Goal: Task Accomplishment & Management: Use online tool/utility

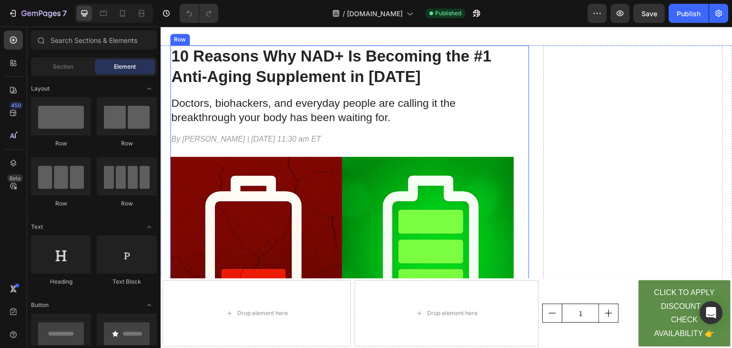
scroll to position [65, 0]
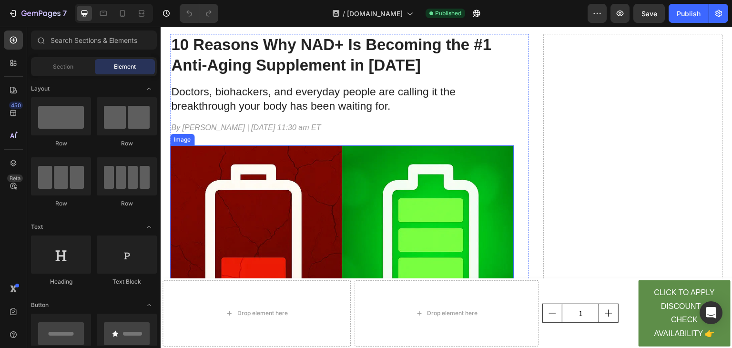
click at [385, 187] on img at bounding box center [341, 316] width 343 height 343
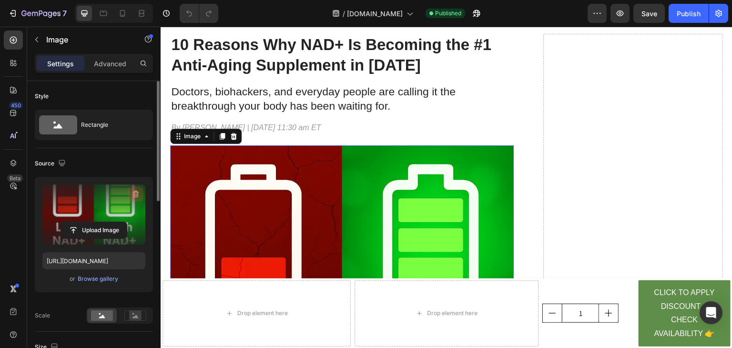
click at [136, 193] on icon "button" at bounding box center [136, 194] width 1 height 3
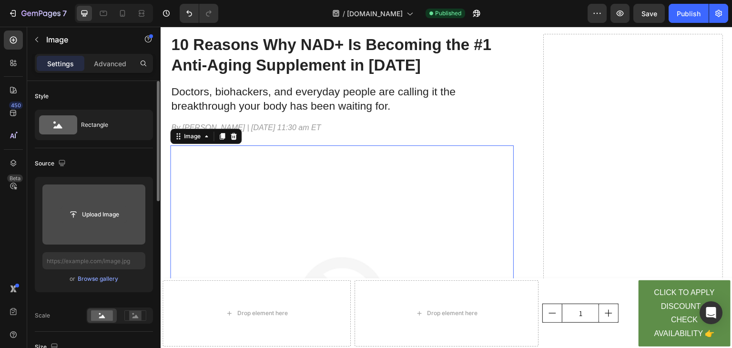
click at [103, 216] on input "file" at bounding box center [94, 214] width 66 height 16
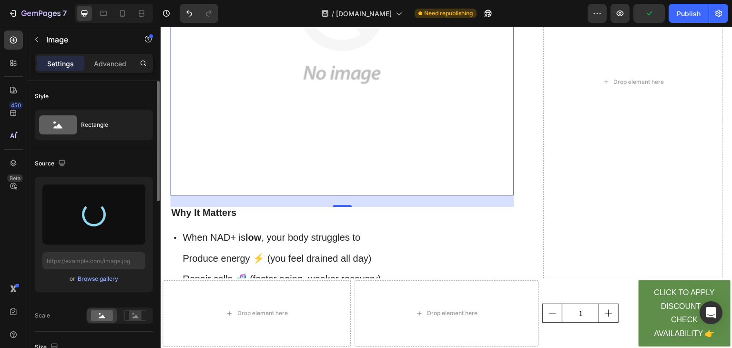
scroll to position [365, 0]
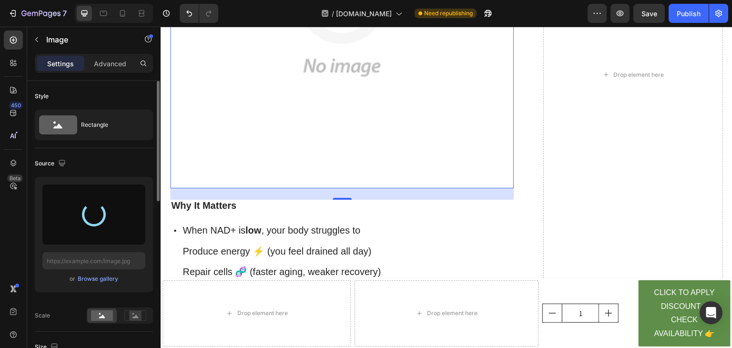
type input "https://cdn.shopify.com/s/files/1/0753/8658/5111/files/gempages_585595959015113…"
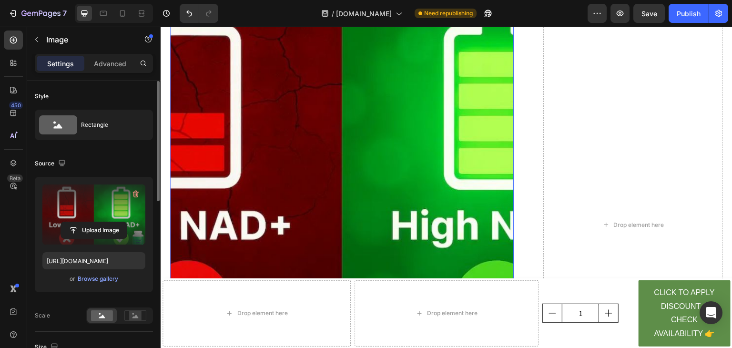
scroll to position [136, 0]
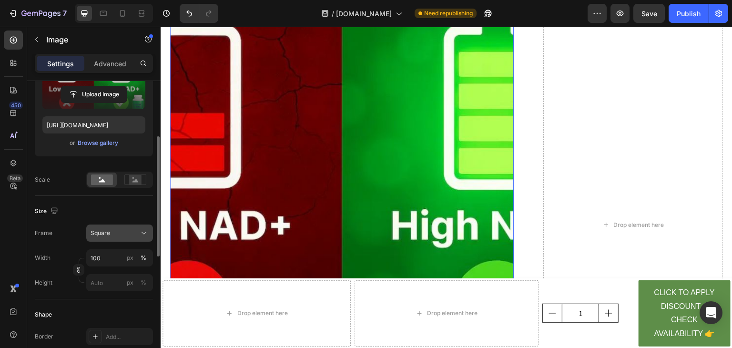
click at [126, 239] on button "Square" at bounding box center [119, 232] width 67 height 17
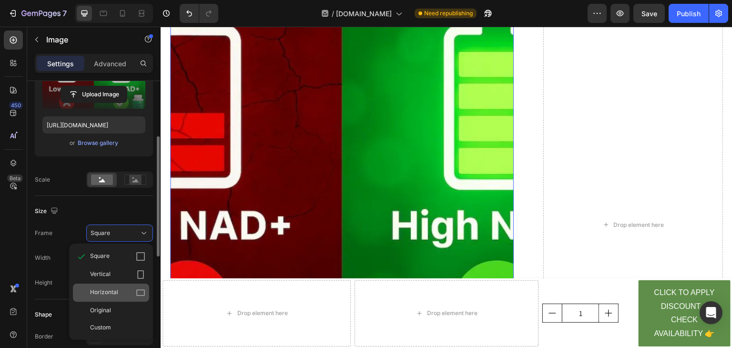
click at [116, 291] on span "Horizontal" at bounding box center [104, 293] width 28 height 10
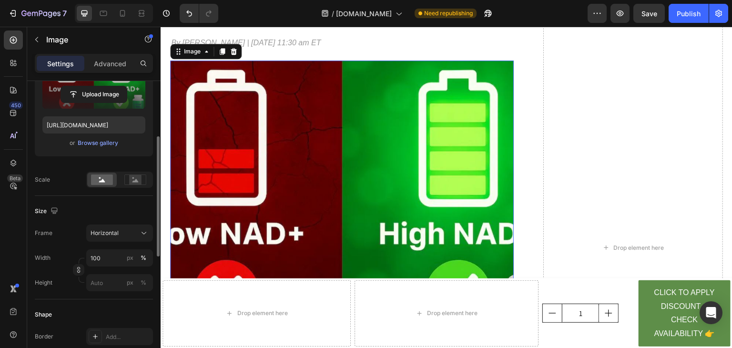
scroll to position [151, 0]
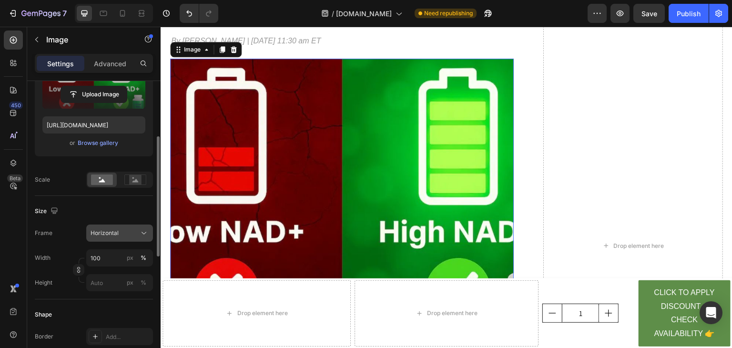
click at [134, 225] on button "Horizontal" at bounding box center [119, 232] width 67 height 17
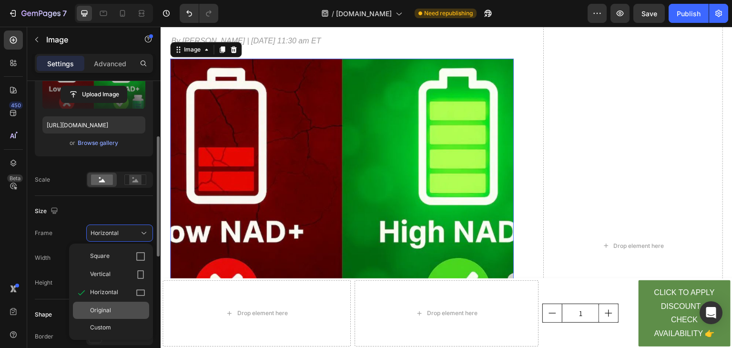
click at [115, 311] on div "Original" at bounding box center [117, 310] width 55 height 9
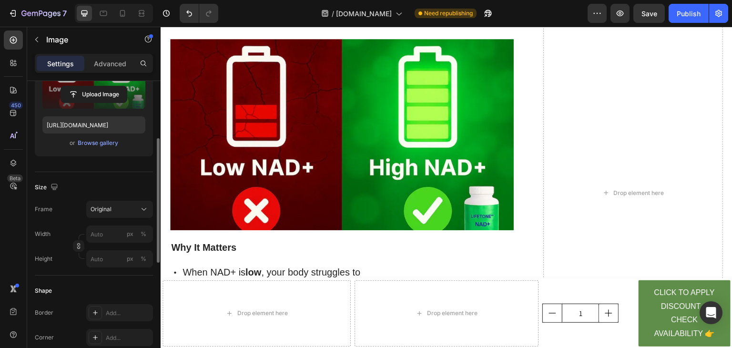
scroll to position [171, 0]
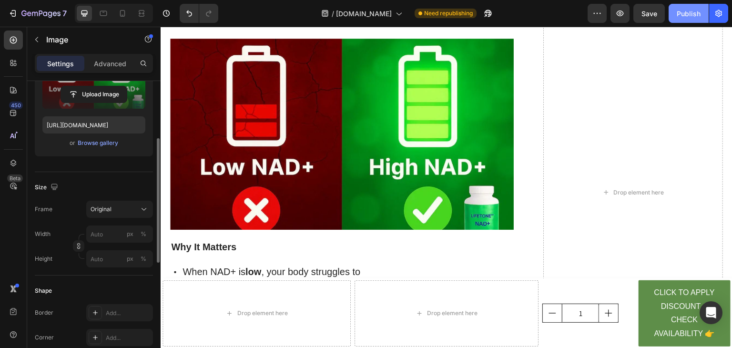
click at [692, 10] on div "Publish" at bounding box center [688, 14] width 24 height 10
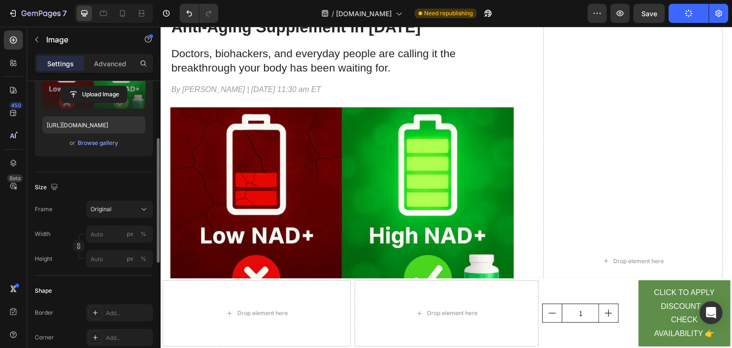
scroll to position [69, 0]
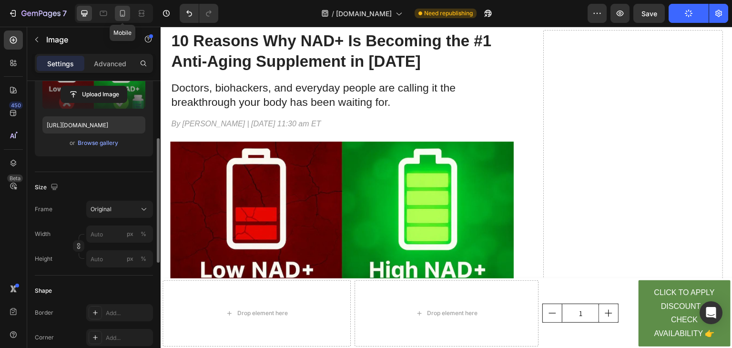
click at [121, 16] on icon at bounding box center [122, 13] width 5 height 7
type input "[URL][DOMAIN_NAME]"
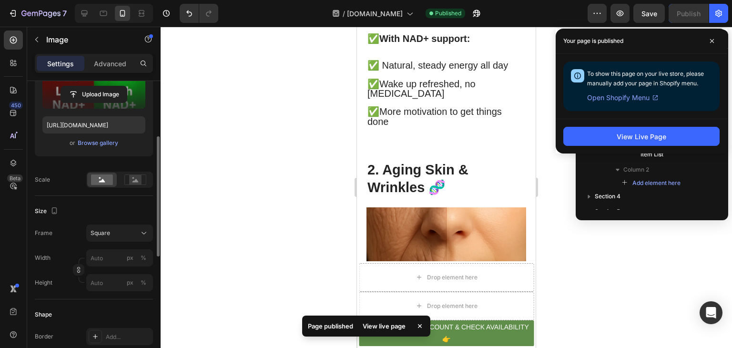
scroll to position [874, 0]
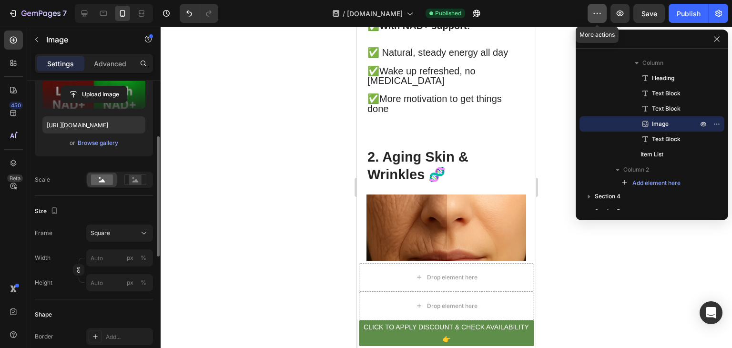
click at [593, 13] on icon "button" at bounding box center [597, 14] width 10 height 10
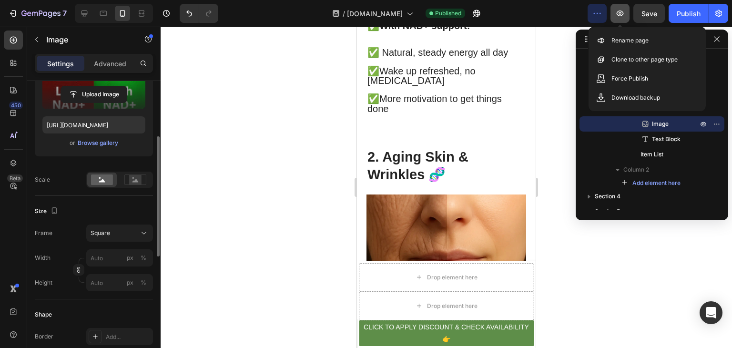
click at [622, 11] on icon "button" at bounding box center [619, 13] width 7 height 6
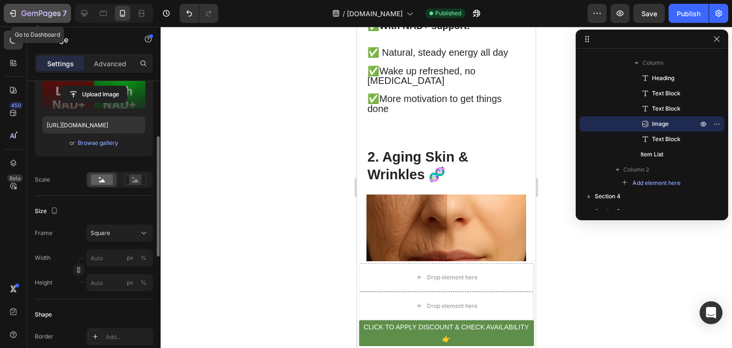
click at [14, 16] on icon "button" at bounding box center [14, 13] width 4 height 7
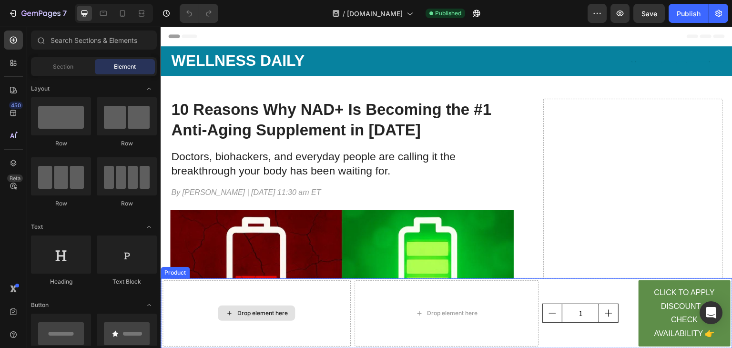
click at [312, 306] on div "Drop element here" at bounding box center [256, 313] width 188 height 66
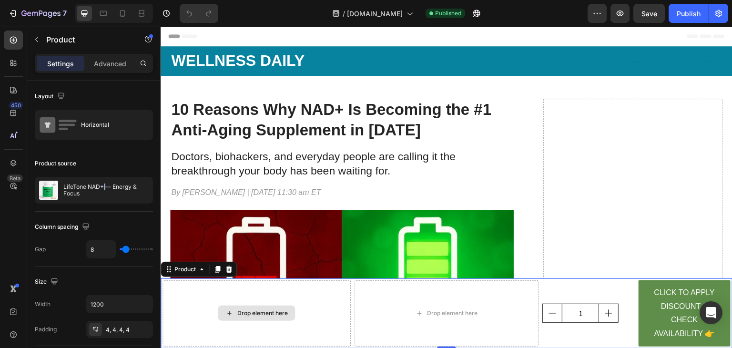
drag, startPoint x: 263, startPoint y: 213, endPoint x: 286, endPoint y: 317, distance: 106.0
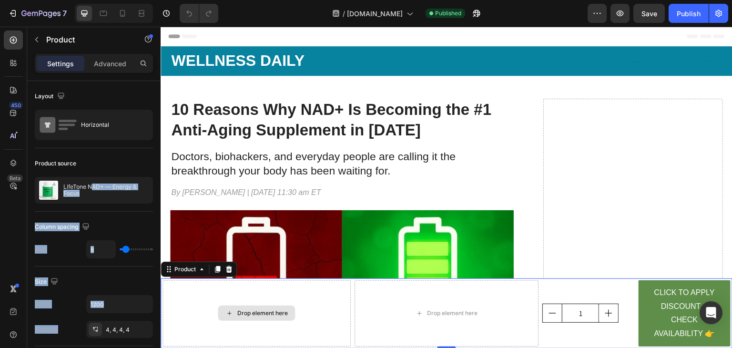
drag, startPoint x: 253, startPoint y: 216, endPoint x: 264, endPoint y: 311, distance: 95.9
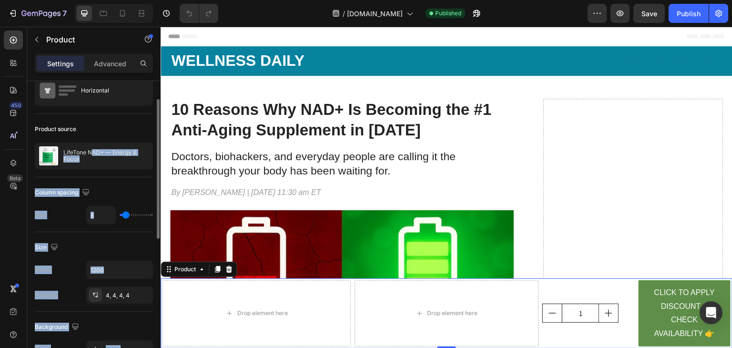
scroll to position [36, 0]
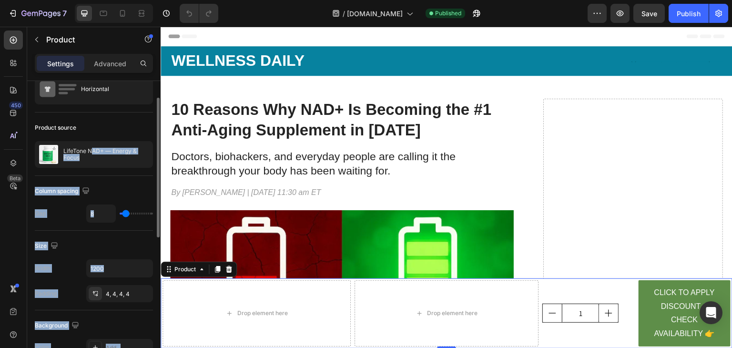
click at [118, 227] on div "Column spacing Gap 8" at bounding box center [94, 203] width 118 height 55
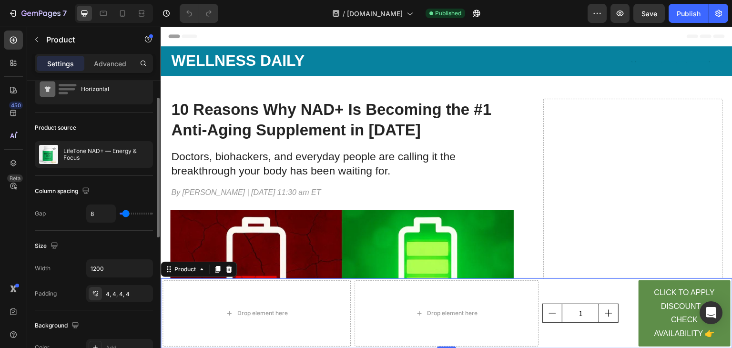
type input "0"
drag, startPoint x: 126, startPoint y: 213, endPoint x: 105, endPoint y: 213, distance: 20.5
type input "0"
click at [120, 213] on input "range" at bounding box center [136, 213] width 33 height 2
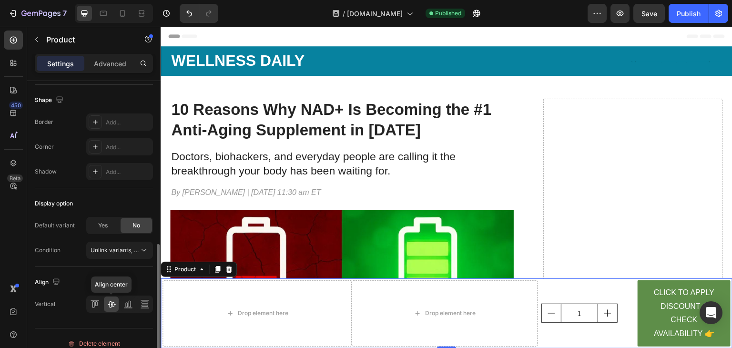
scroll to position [324, 0]
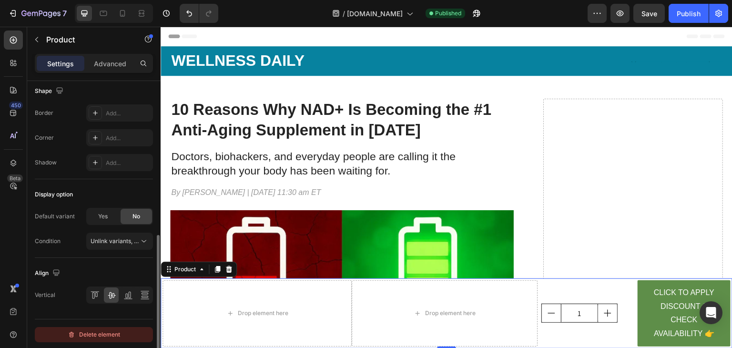
click at [100, 336] on div "Delete element" at bounding box center [94, 334] width 52 height 11
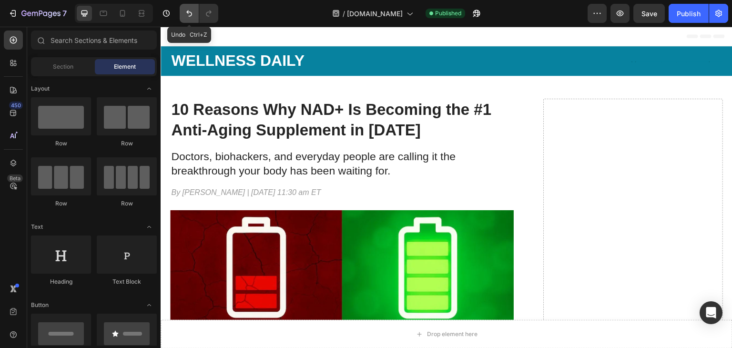
click at [185, 10] on icon "Undo/Redo" at bounding box center [189, 14] width 10 height 10
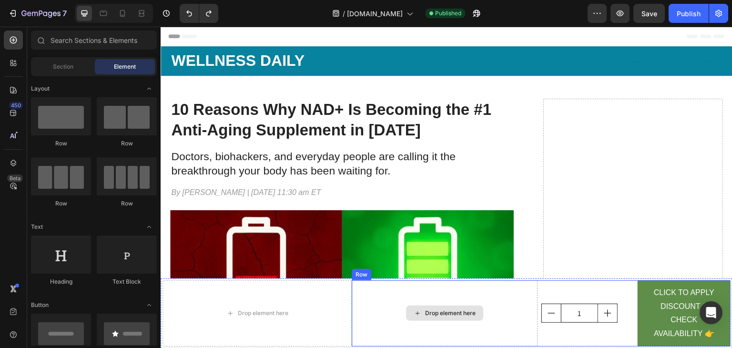
click at [462, 290] on div "Drop element here" at bounding box center [444, 313] width 185 height 66
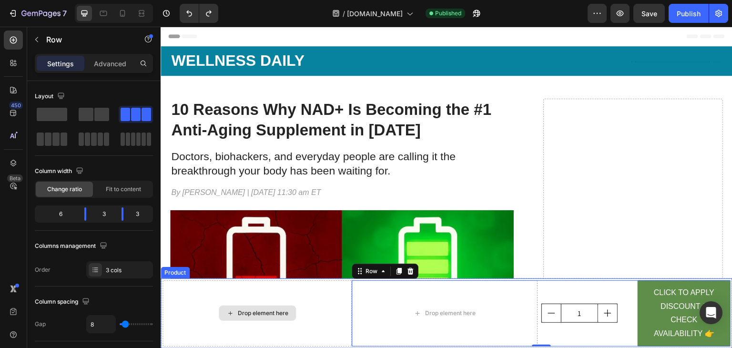
click at [304, 297] on div "Drop element here" at bounding box center [256, 313] width 189 height 66
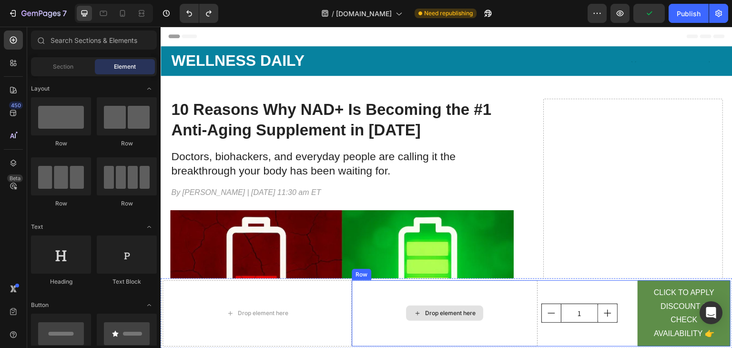
click at [451, 308] on div "Drop element here" at bounding box center [444, 312] width 77 height 15
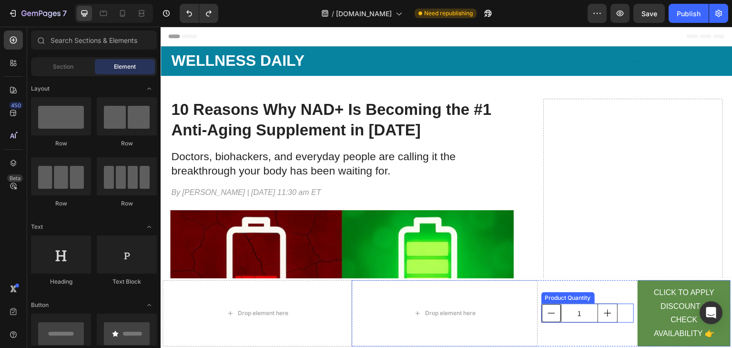
click at [549, 308] on icon "decrement" at bounding box center [551, 313] width 10 height 10
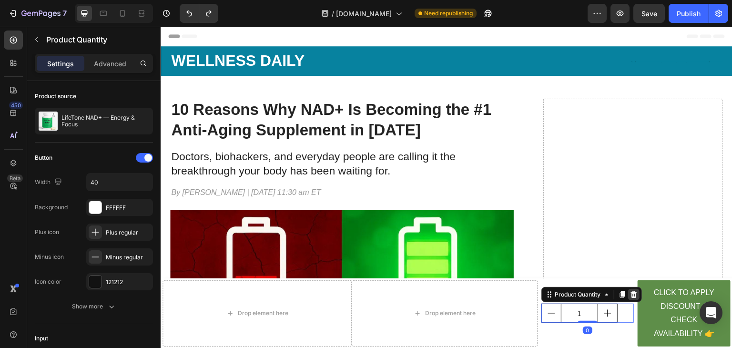
click at [630, 295] on icon at bounding box center [634, 295] width 8 height 8
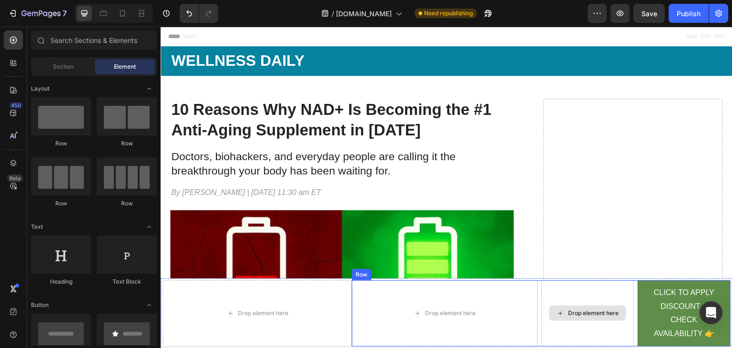
click at [551, 297] on div "Drop element here" at bounding box center [587, 313] width 93 height 66
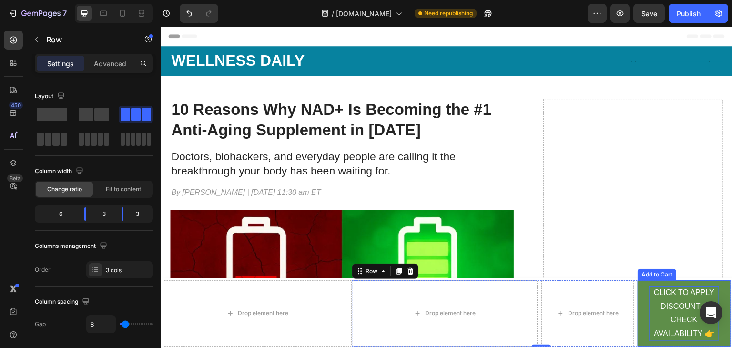
click at [649, 311] on div "CLICK TO APPLY DISCOUNT & CHECK AVAILABILITY 👉" at bounding box center [684, 313] width 70 height 55
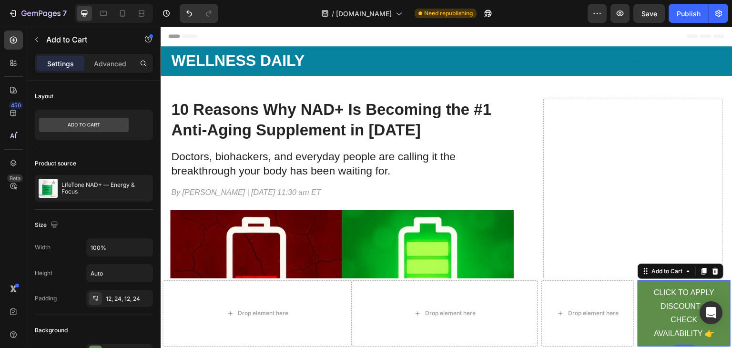
click at [637, 308] on button "CLICK TO APPLY DISCOUNT & CHECK AVAILABILITY 👉" at bounding box center [683, 313] width 93 height 66
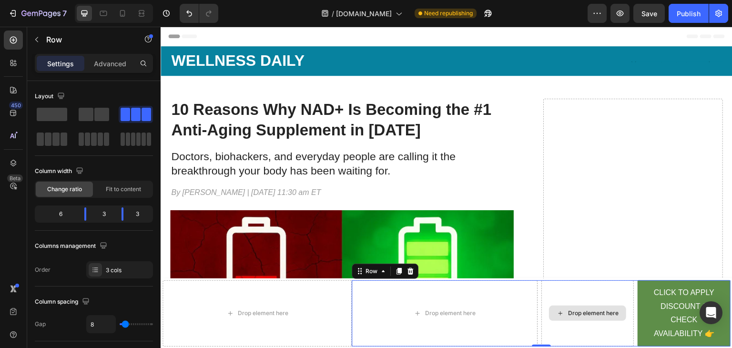
click at [623, 302] on div "Drop element here" at bounding box center [587, 313] width 93 height 66
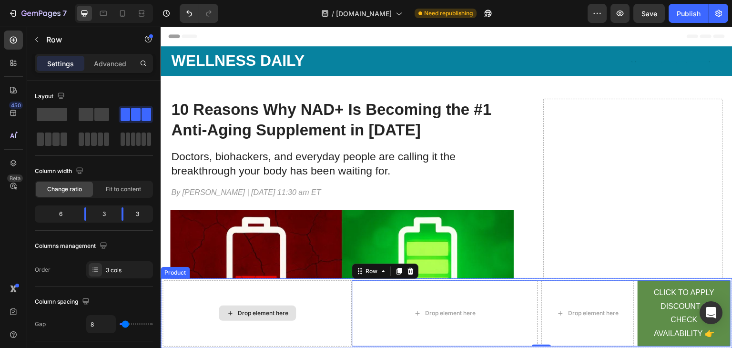
click at [328, 297] on div "Drop element here" at bounding box center [256, 313] width 189 height 66
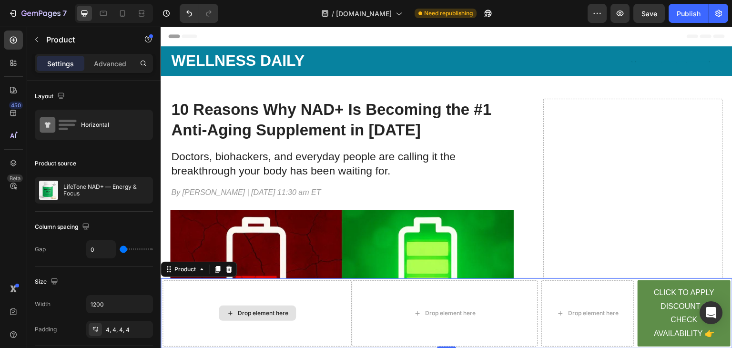
click at [329, 294] on div "Drop element here" at bounding box center [256, 313] width 189 height 66
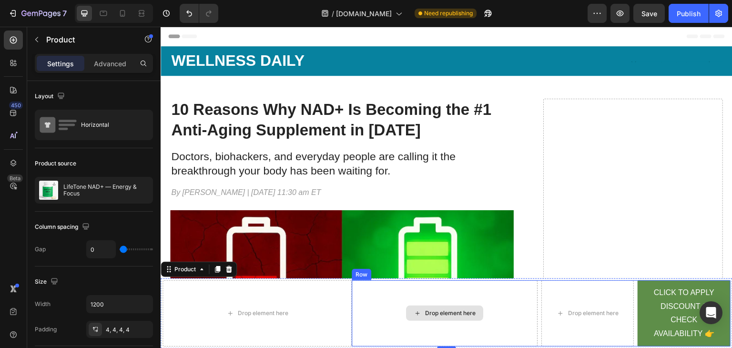
click at [461, 306] on div "Drop element here" at bounding box center [444, 312] width 77 height 15
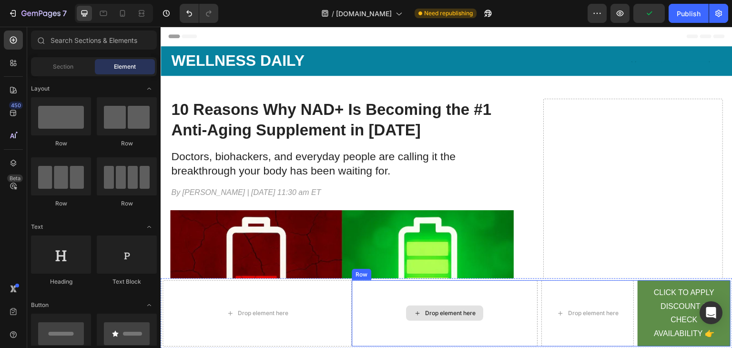
click at [402, 293] on div "Drop element here" at bounding box center [444, 313] width 185 height 66
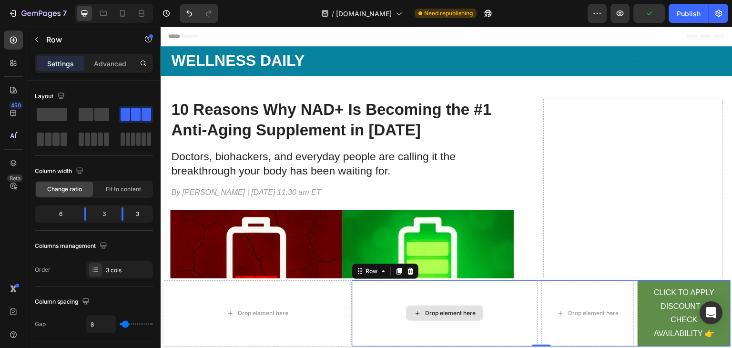
click at [402, 293] on div "Drop element here" at bounding box center [444, 313] width 185 height 66
click at [408, 274] on icon at bounding box center [410, 271] width 6 height 7
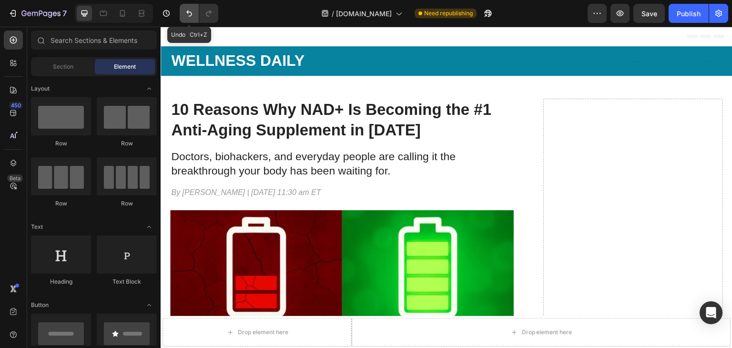
drag, startPoint x: 188, startPoint y: 13, endPoint x: 124, endPoint y: 42, distance: 69.9
click at [188, 13] on icon "Undo/Redo" at bounding box center [189, 13] width 6 height 6
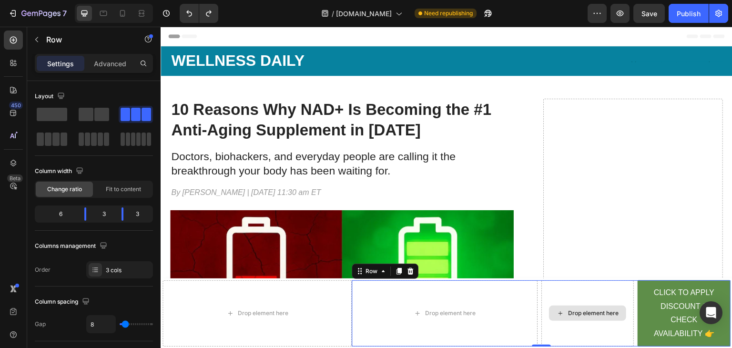
click at [602, 300] on div "Drop element here" at bounding box center [587, 313] width 93 height 66
click at [620, 300] on div "Drop element here" at bounding box center [587, 313] width 93 height 66
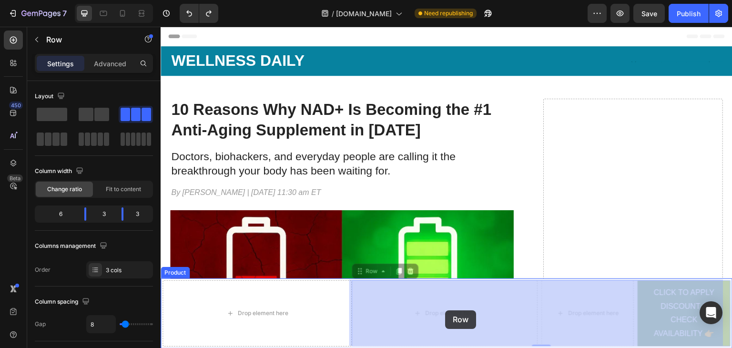
drag, startPoint x: 628, startPoint y: 298, endPoint x: 342, endPoint y: 314, distance: 287.2
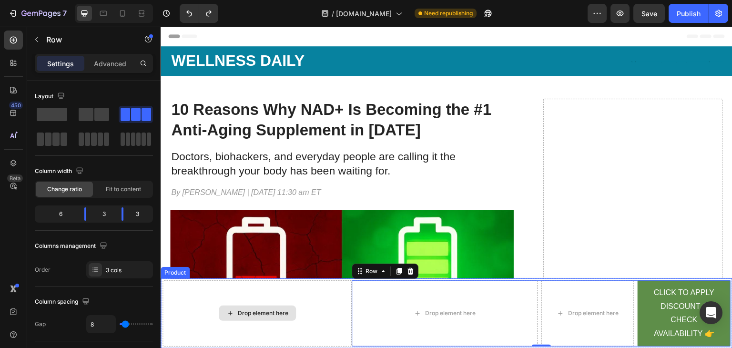
click at [342, 314] on div "Drop element here" at bounding box center [256, 313] width 189 height 66
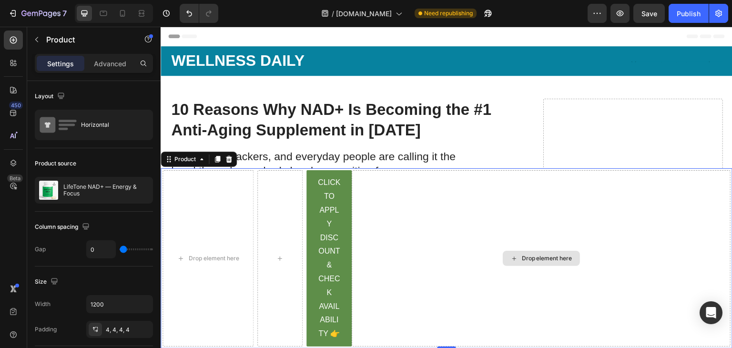
click at [455, 245] on div "Drop element here" at bounding box center [541, 258] width 379 height 176
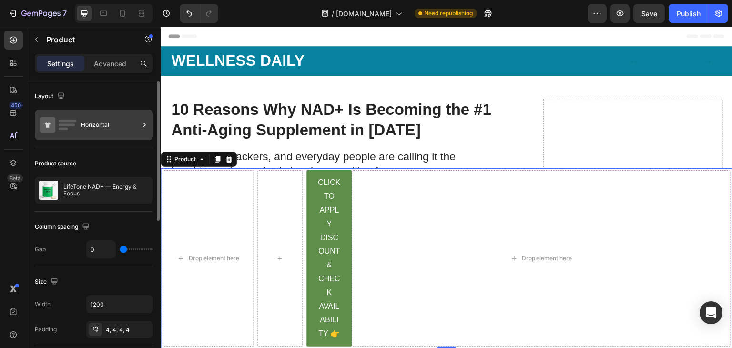
click at [87, 122] on div "Horizontal" at bounding box center [110, 125] width 58 height 22
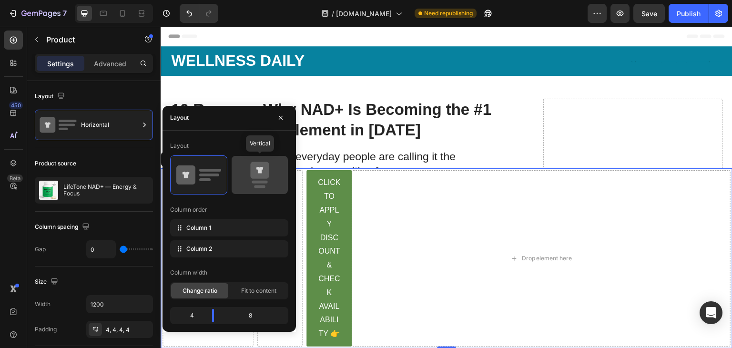
click at [256, 181] on rect at bounding box center [259, 181] width 16 height 3
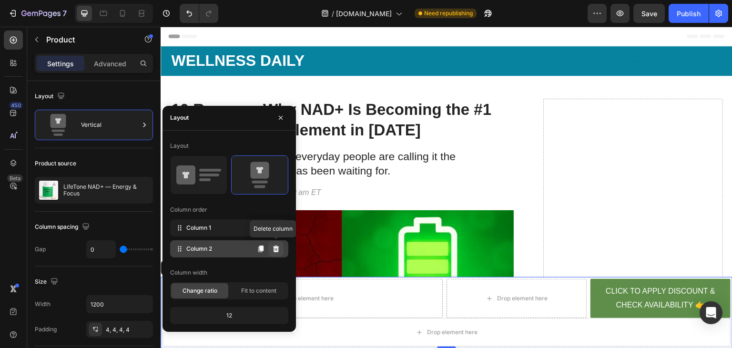
click at [274, 244] on button at bounding box center [275, 248] width 15 height 15
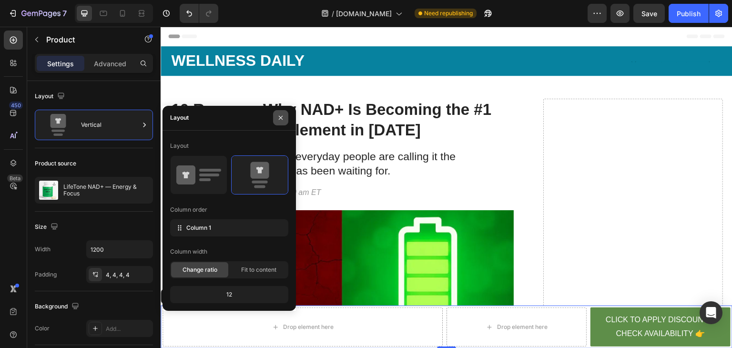
click at [280, 123] on button "button" at bounding box center [280, 117] width 15 height 15
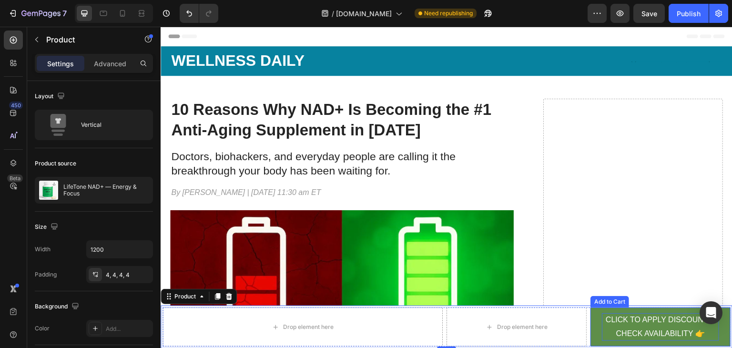
click at [602, 334] on div "CLICK TO APPLY DISCOUNT & CHECK AVAILABILITY 👉" at bounding box center [660, 327] width 117 height 28
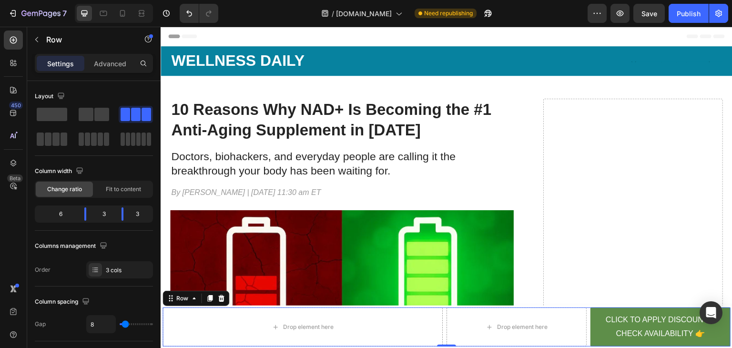
click at [584, 325] on div "Drop element here Drop element here CLICK TO APPLY DISCOUNT & CHECK AVAILABILIT…" at bounding box center [446, 326] width 568 height 39
click at [590, 328] on button "CLICK TO APPLY DISCOUNT & CHECK AVAILABILITY 👉" at bounding box center [660, 326] width 140 height 39
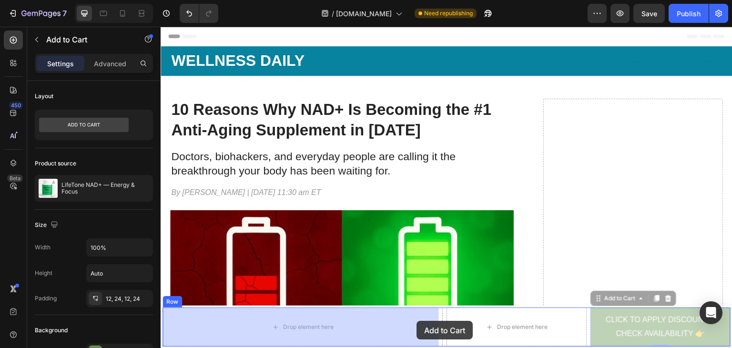
drag, startPoint x: 596, startPoint y: 299, endPoint x: 416, endPoint y: 321, distance: 180.9
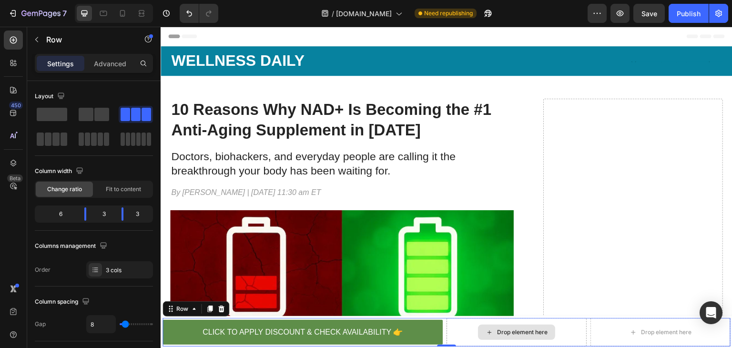
click at [558, 332] on div "Drop element here" at bounding box center [516, 332] width 140 height 29
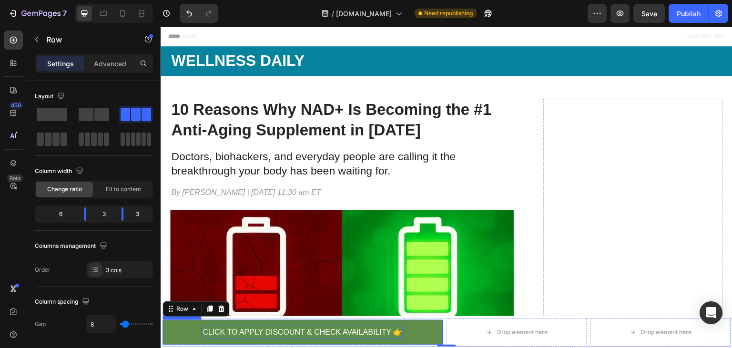
click at [343, 328] on div "CLICK TO APPLY DISCOUNT & CHECK AVAILABILITY 👉" at bounding box center [302, 332] width 200 height 14
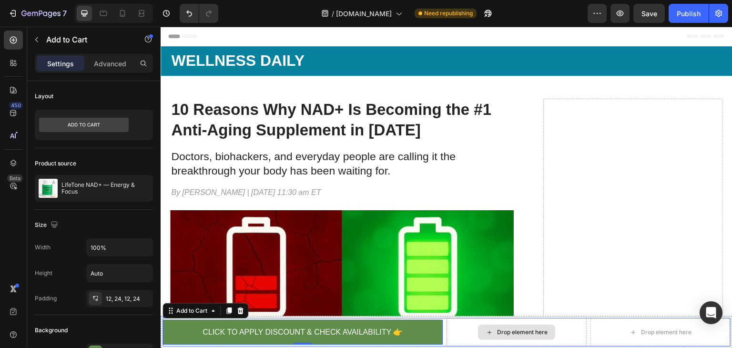
click at [504, 328] on div "Drop element here" at bounding box center [522, 332] width 50 height 8
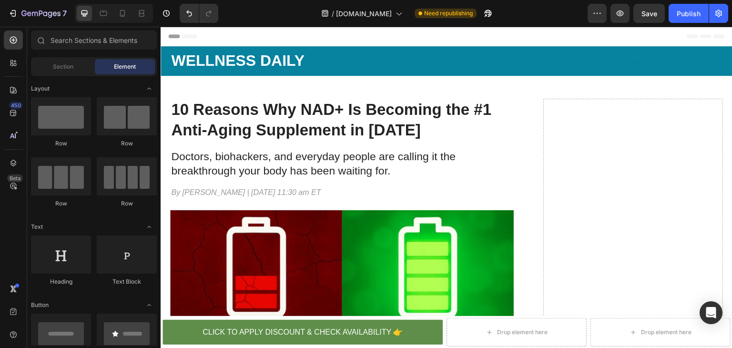
click at [411, 332] on button "CLICK TO APPLY DISCOUNT & CHECK AVAILABILITY 👉" at bounding box center [302, 332] width 280 height 25
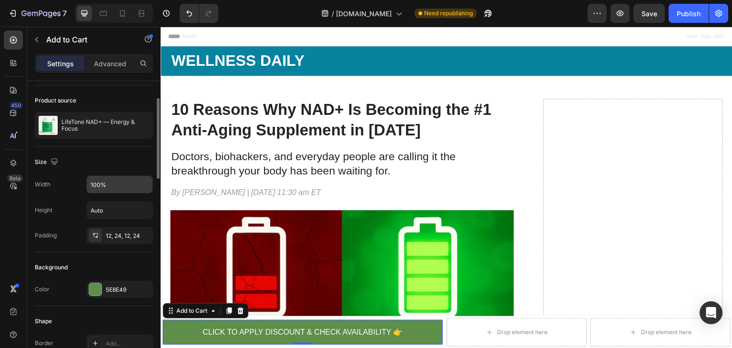
scroll to position [63, 0]
click at [104, 68] on p "Advanced" at bounding box center [110, 64] width 32 height 10
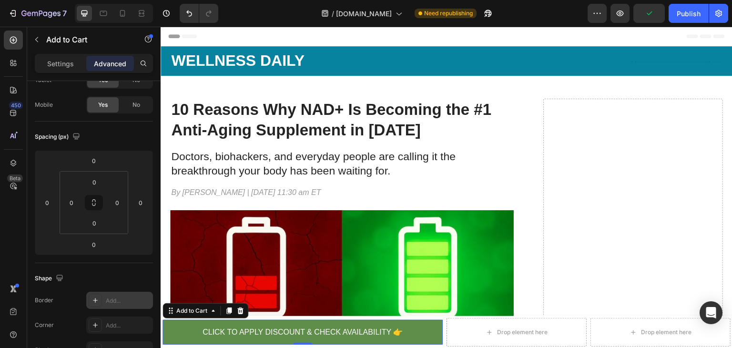
scroll to position [308, 0]
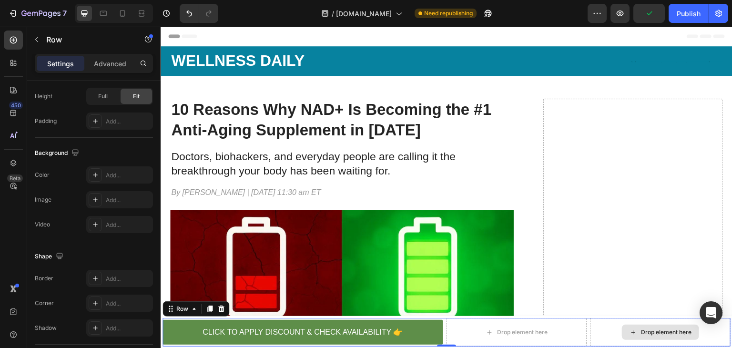
click at [591, 339] on div "Drop element here" at bounding box center [660, 332] width 140 height 29
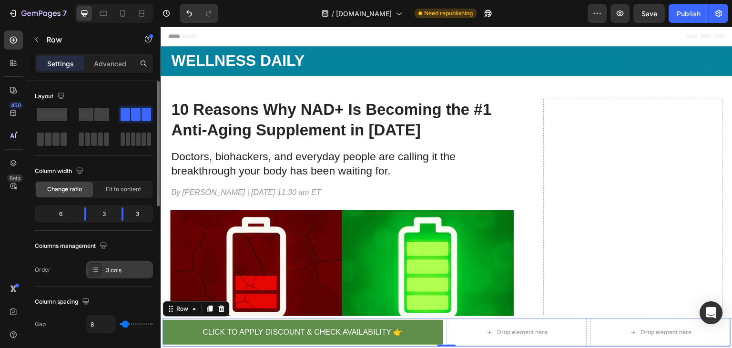
click at [127, 267] on div "3 cols" at bounding box center [128, 270] width 45 height 9
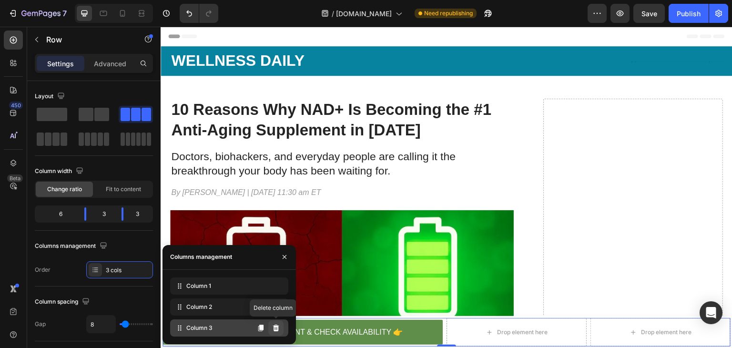
click at [281, 330] on button at bounding box center [275, 327] width 15 height 15
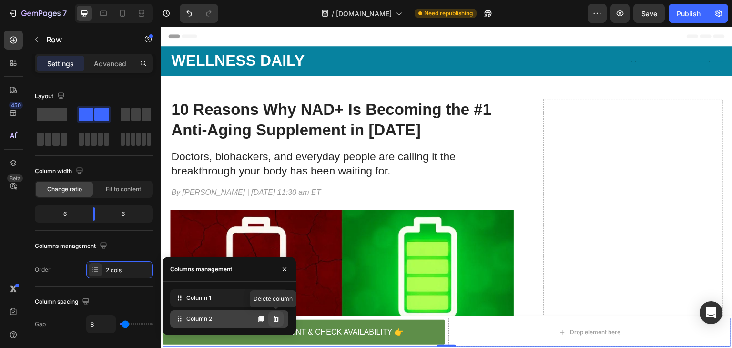
click at [278, 319] on icon at bounding box center [276, 318] width 6 height 7
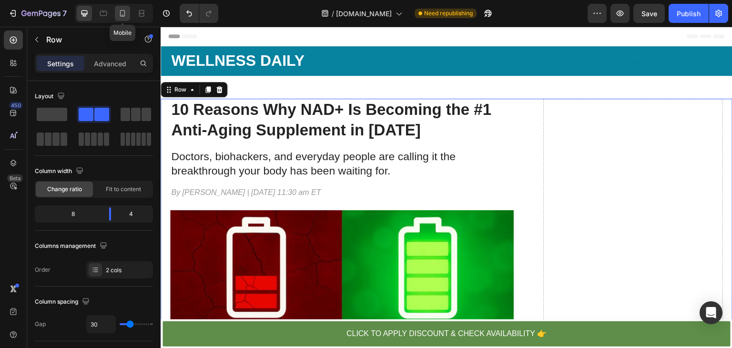
click at [116, 12] on div at bounding box center [122, 13] width 15 height 15
type input "0"
type input "100%"
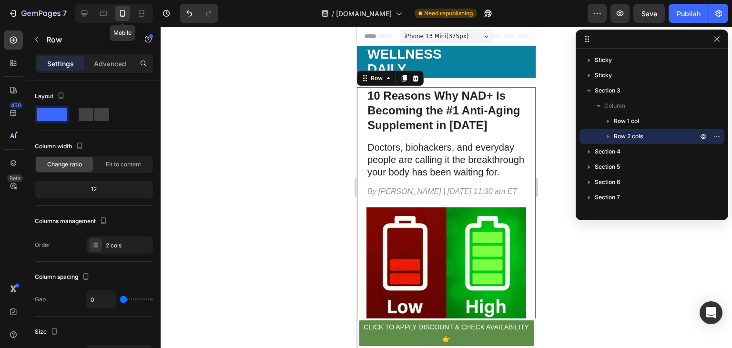
scroll to position [27, 0]
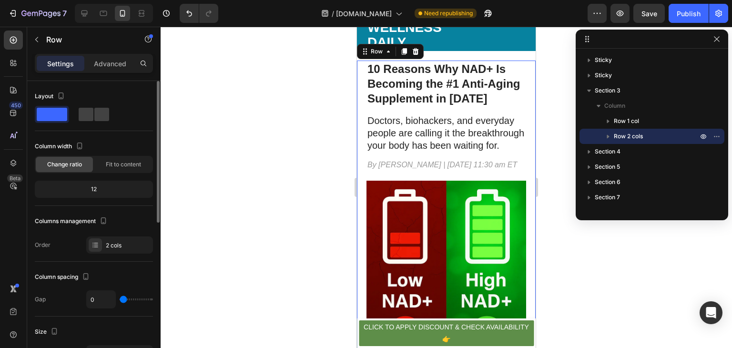
type input "22"
type input "32"
type input "11"
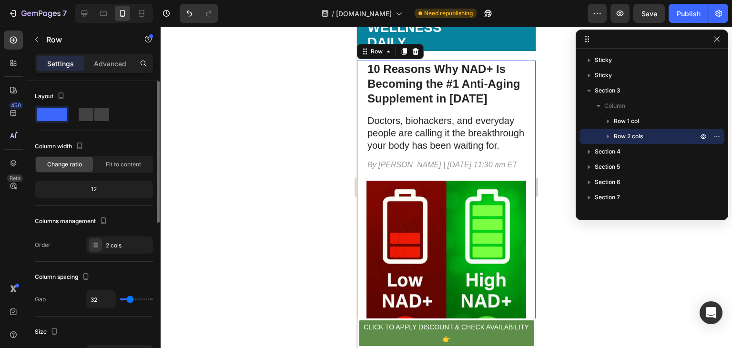
type input "11"
type input "0"
drag, startPoint x: 126, startPoint y: 298, endPoint x: 114, endPoint y: 298, distance: 11.9
click at [120, 298] on input "range" at bounding box center [136, 299] width 33 height 2
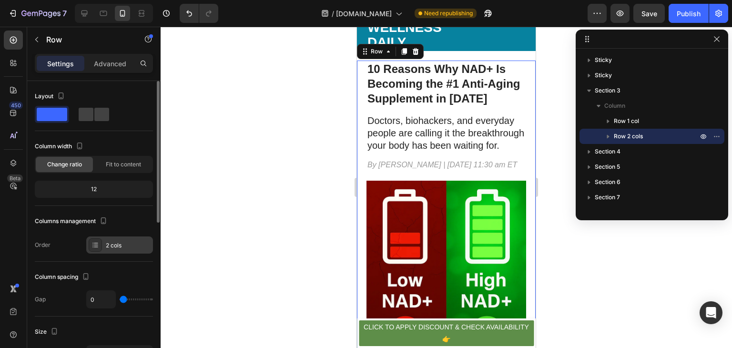
click at [115, 242] on div "2 cols" at bounding box center [128, 245] width 45 height 9
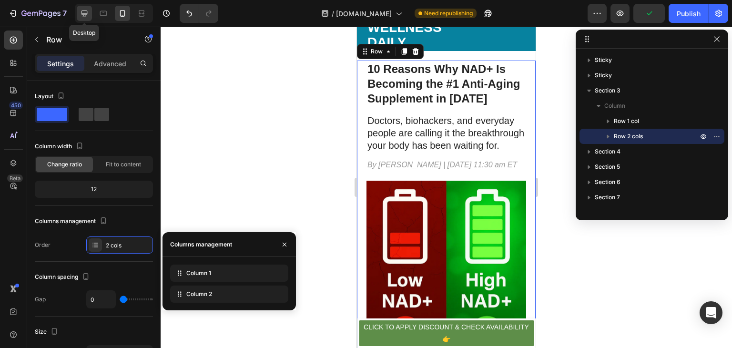
click at [83, 10] on icon at bounding box center [85, 14] width 10 height 10
type input "30"
type input "1240"
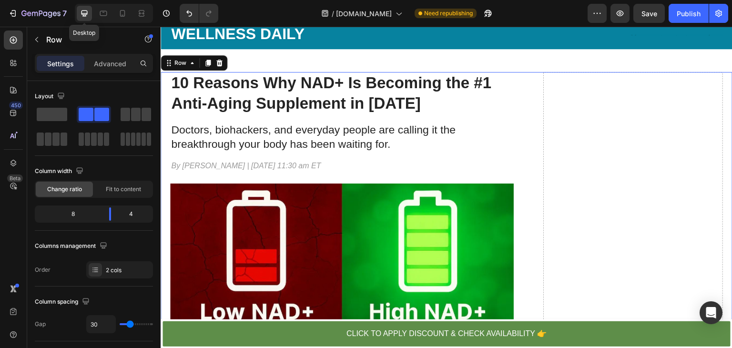
scroll to position [38, 0]
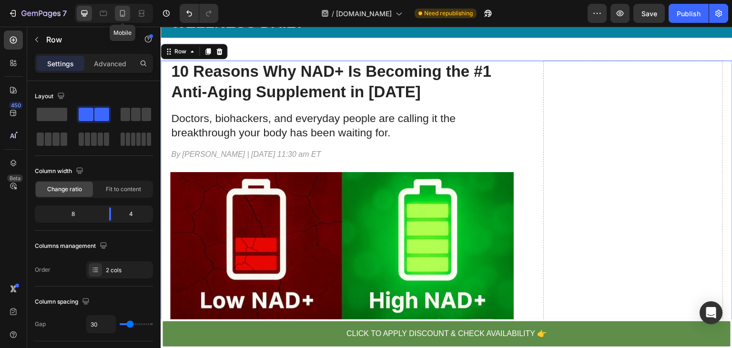
click at [120, 10] on icon at bounding box center [123, 14] width 10 height 10
type input "0"
type input "100%"
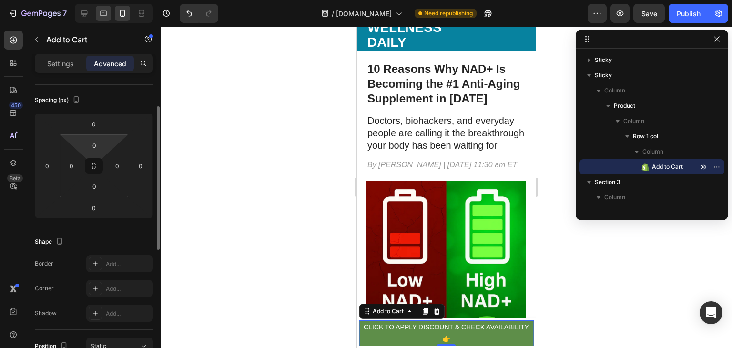
scroll to position [84, 0]
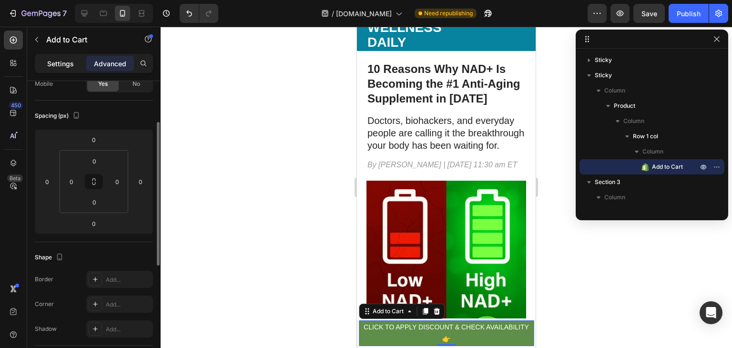
click at [60, 69] on div "Settings" at bounding box center [61, 63] width 48 height 15
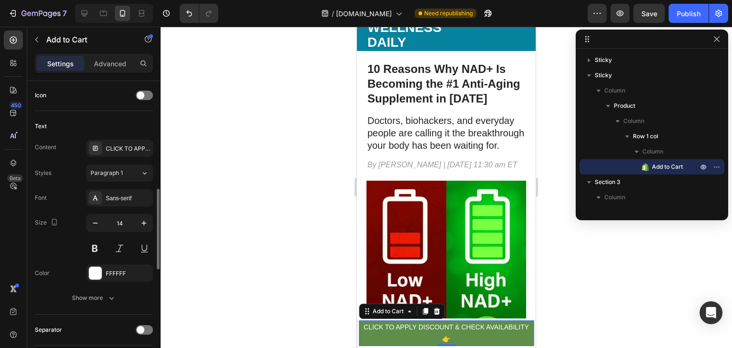
scroll to position [392, 0]
click at [139, 221] on icon "button" at bounding box center [144, 224] width 10 height 10
type input "15"
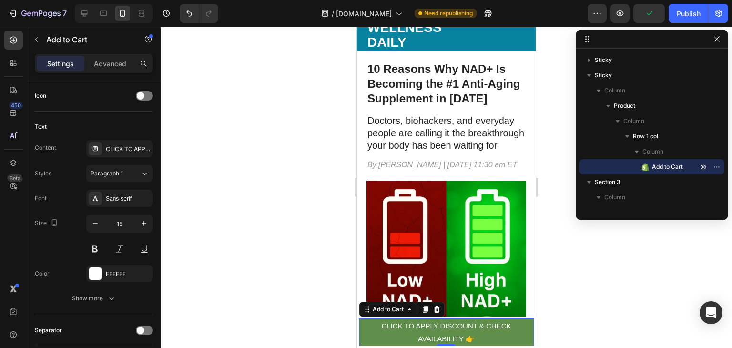
click at [270, 301] on div at bounding box center [446, 187] width 571 height 321
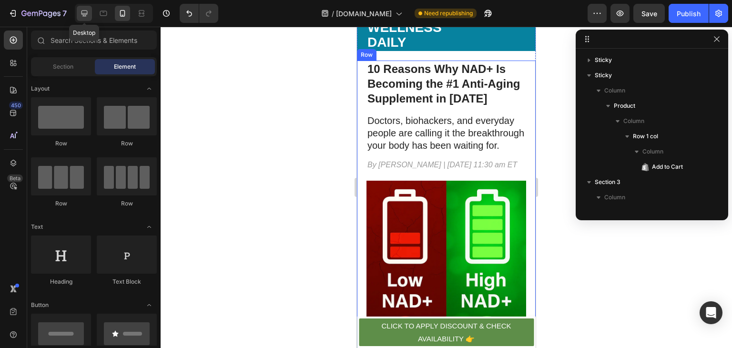
click at [83, 12] on icon at bounding box center [85, 14] width 10 height 10
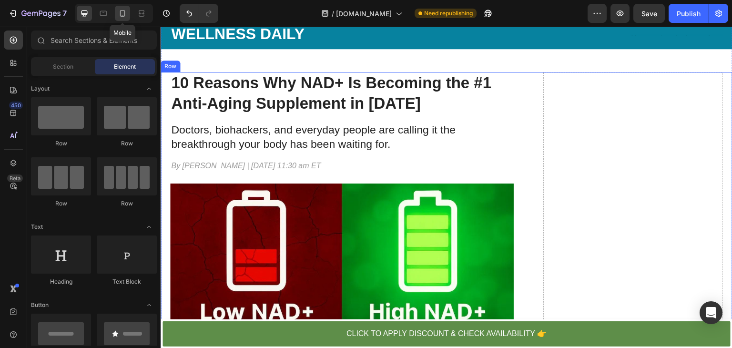
click at [121, 14] on icon at bounding box center [123, 14] width 10 height 10
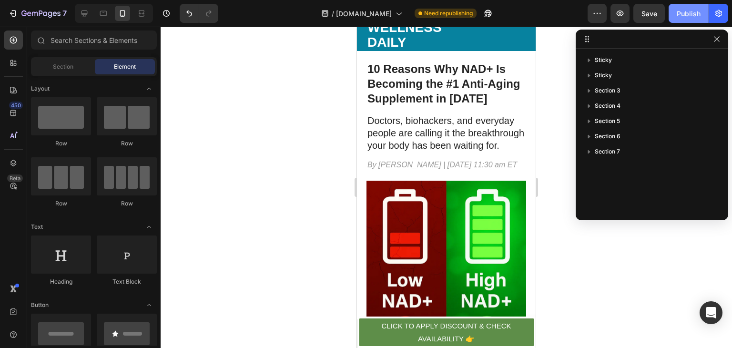
click at [682, 17] on div "Publish" at bounding box center [688, 14] width 24 height 10
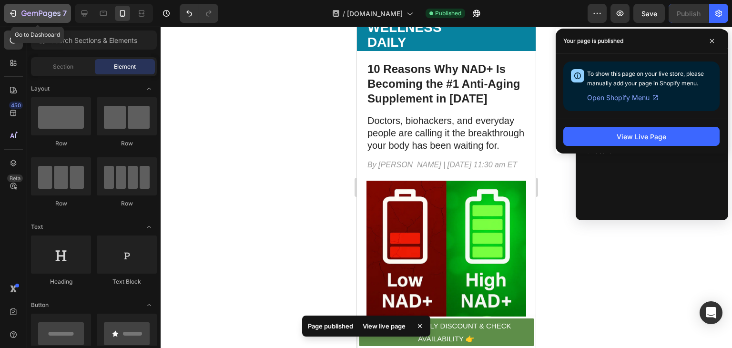
click at [10, 10] on icon "button" at bounding box center [13, 14] width 10 height 10
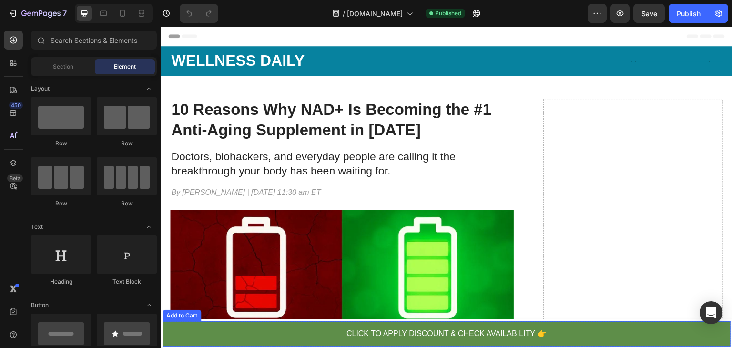
click at [307, 332] on button "CLICK TO APPLY DISCOUNT & CHECK AVAILABILITY 👉" at bounding box center [446, 333] width 568 height 25
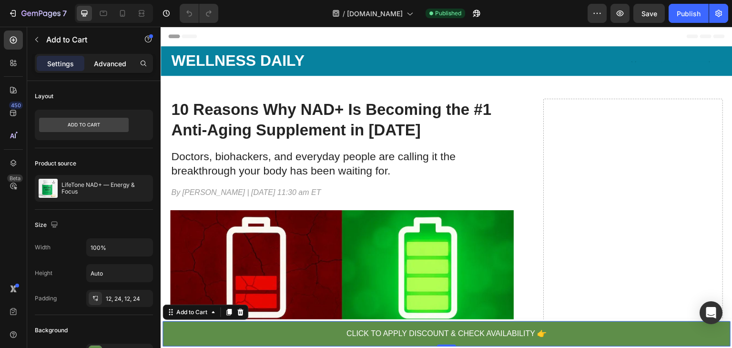
click at [122, 68] on div "Advanced" at bounding box center [110, 63] width 48 height 15
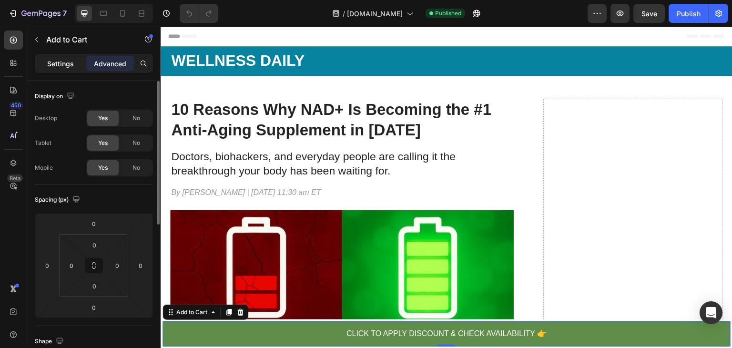
click at [66, 56] on div "Settings" at bounding box center [61, 63] width 48 height 15
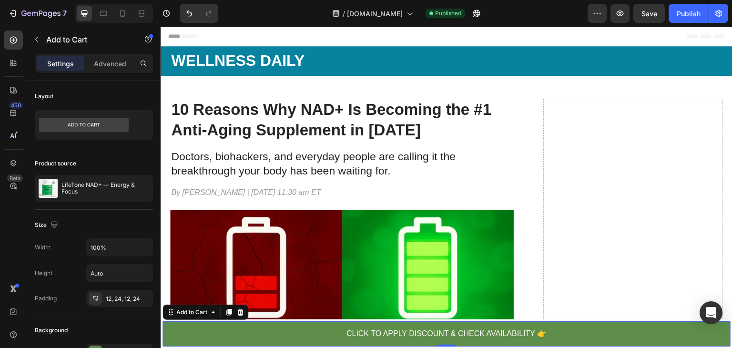
click at [68, 64] on p "Settings" at bounding box center [60, 64] width 27 height 10
click at [8, 15] on icon "button" at bounding box center [13, 14] width 10 height 10
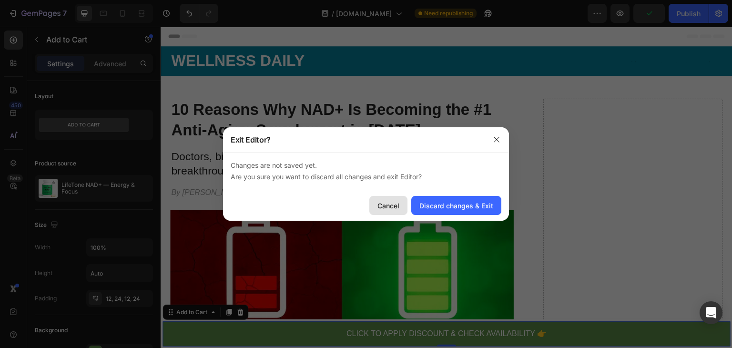
click at [394, 205] on div "Cancel" at bounding box center [388, 206] width 22 height 10
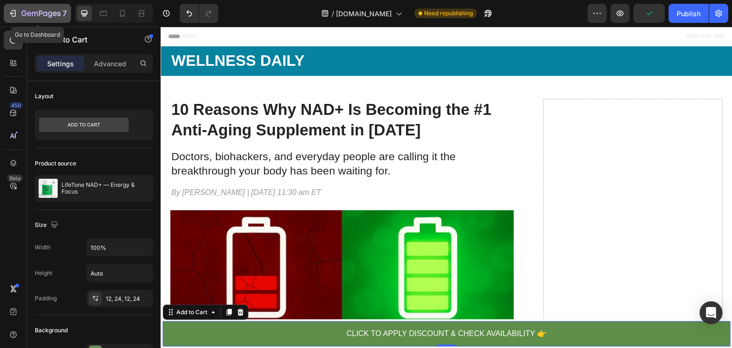
click at [18, 14] on div "7" at bounding box center [37, 13] width 59 height 11
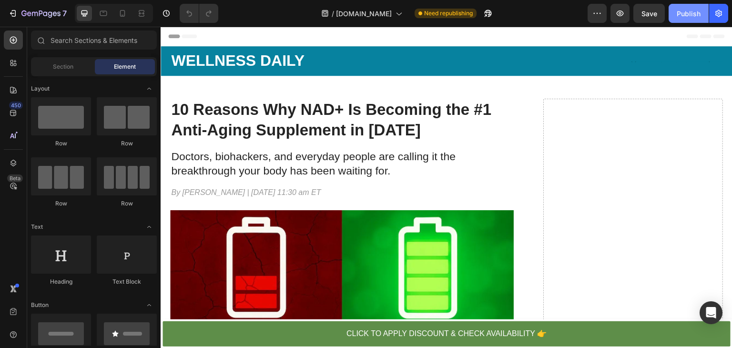
click at [686, 18] on div "Publish" at bounding box center [688, 14] width 24 height 10
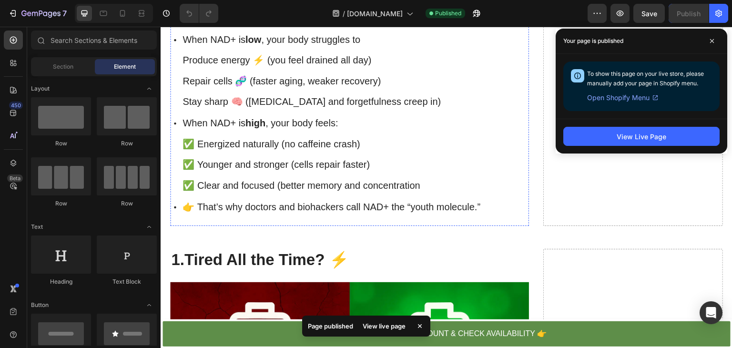
scroll to position [404, 0]
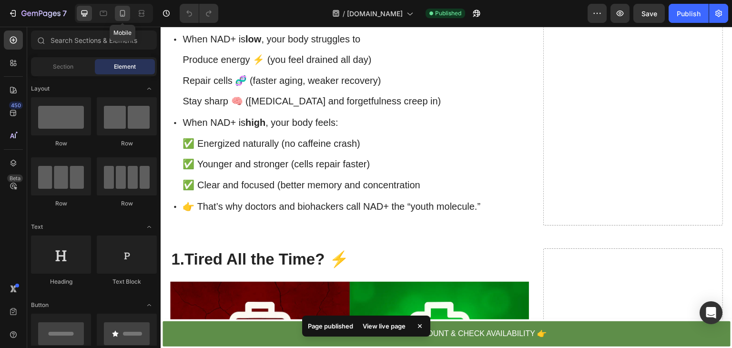
click at [121, 17] on icon at bounding box center [123, 14] width 10 height 10
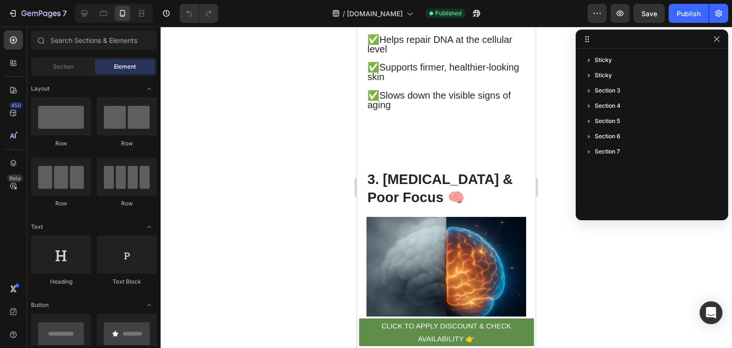
scroll to position [1422, 0]
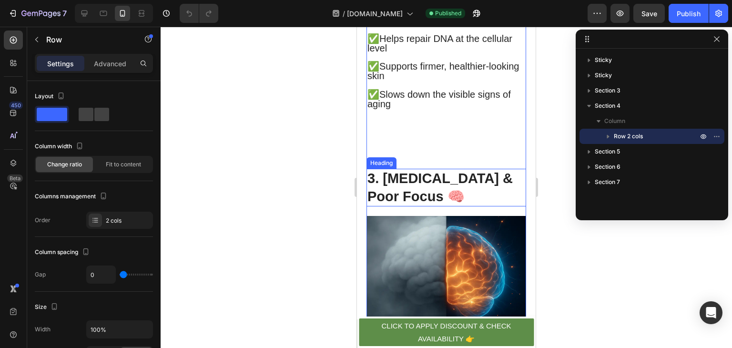
click at [427, 194] on h2 "3. [MEDICAL_DATA] & Poor Focus 🧠" at bounding box center [446, 188] width 160 height 38
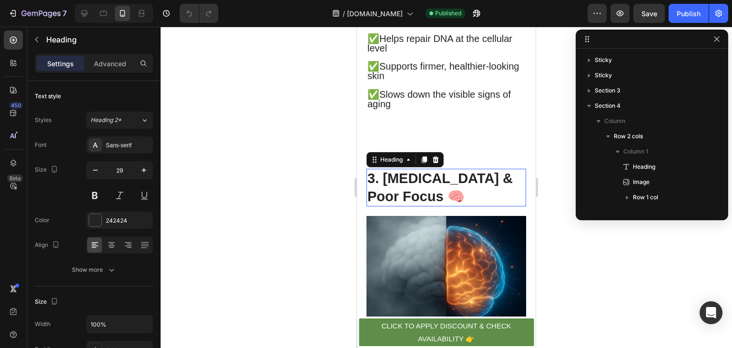
scroll to position [134, 0]
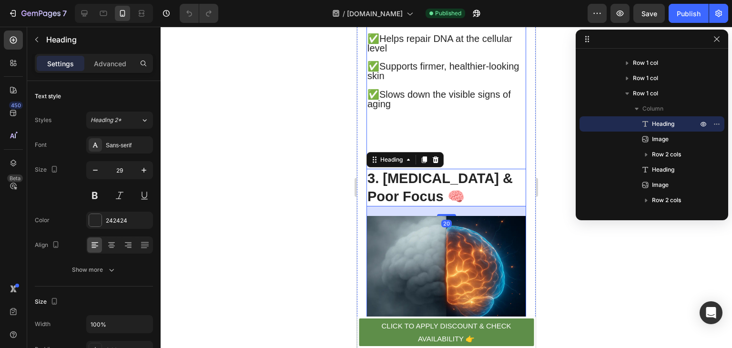
click at [454, 146] on div "✅With NAD+ support:With NAD+ support: ✅Helps repair DNA at the cellular level ✅…" at bounding box center [446, 71] width 160 height 149
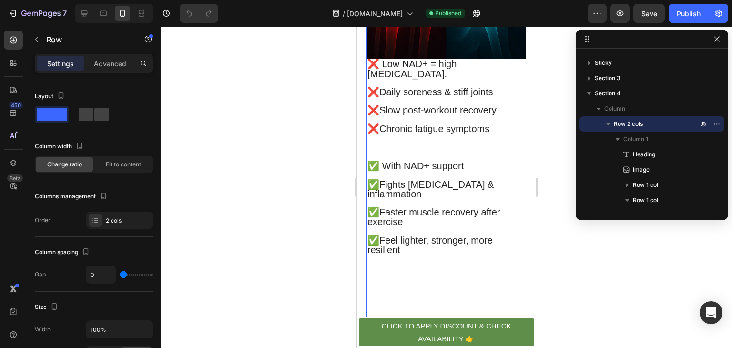
scroll to position [2490, 0]
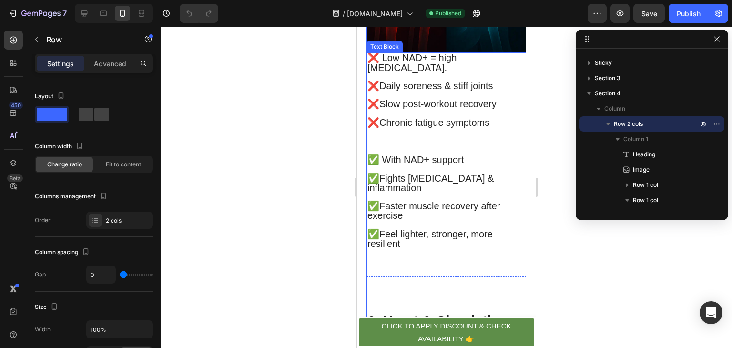
click at [370, 72] on span "❌ Low NAD+ = high [MEDICAL_DATA]." at bounding box center [411, 62] width 89 height 20
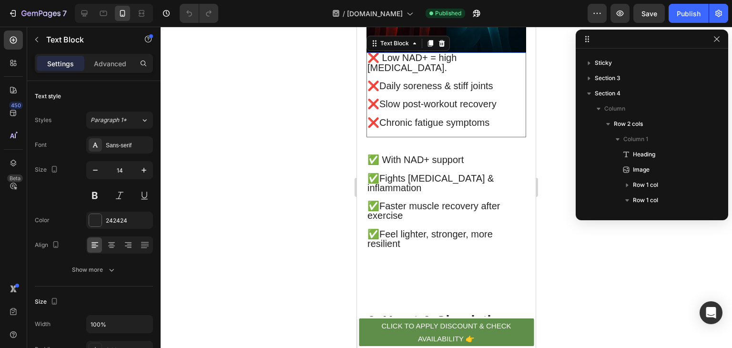
scroll to position [378, 0]
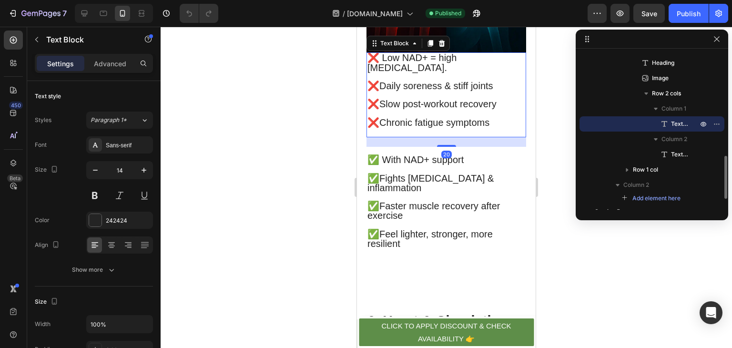
click at [370, 72] on span "❌ Low NAD+ = high [MEDICAL_DATA]." at bounding box center [411, 62] width 89 height 20
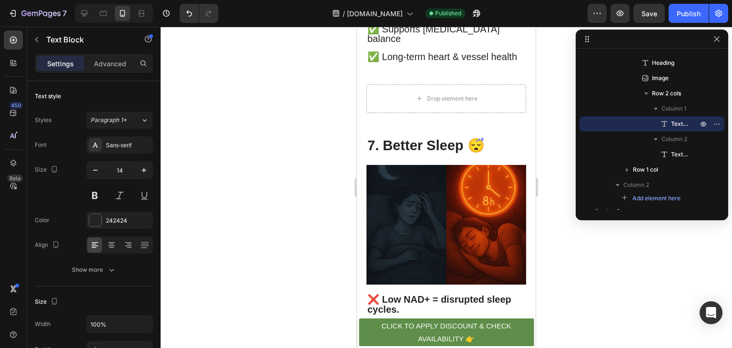
scroll to position [3107, 0]
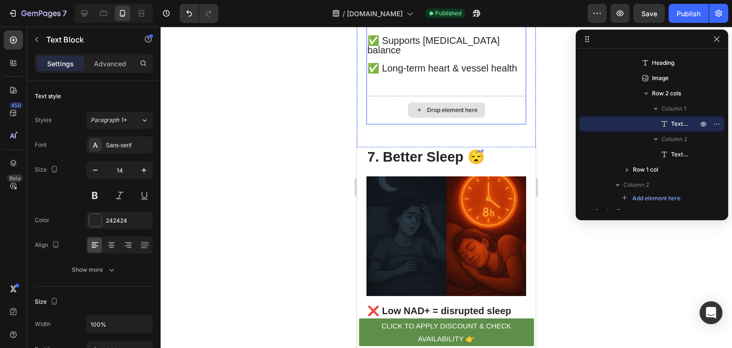
click at [395, 124] on div "Drop element here" at bounding box center [446, 110] width 160 height 29
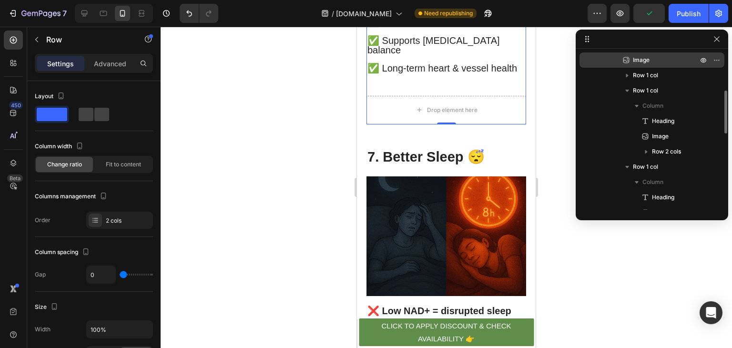
scroll to position [126, 0]
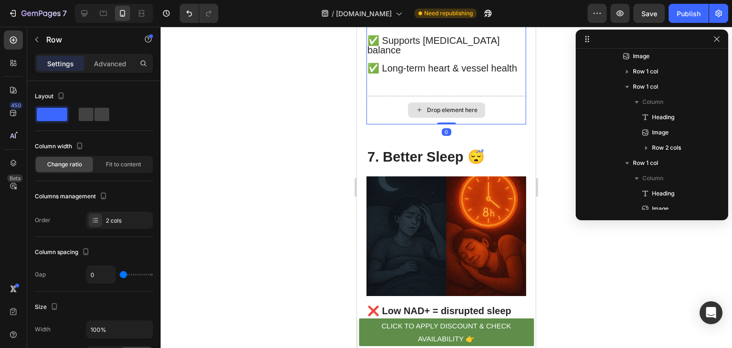
drag, startPoint x: 446, startPoint y: 172, endPoint x: 446, endPoint y: 159, distance: 13.8
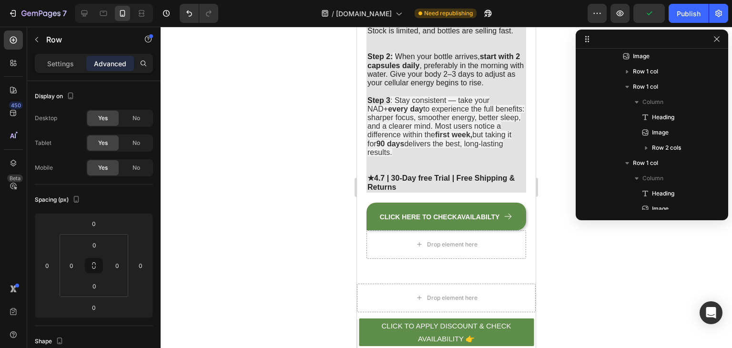
scroll to position [5234, 0]
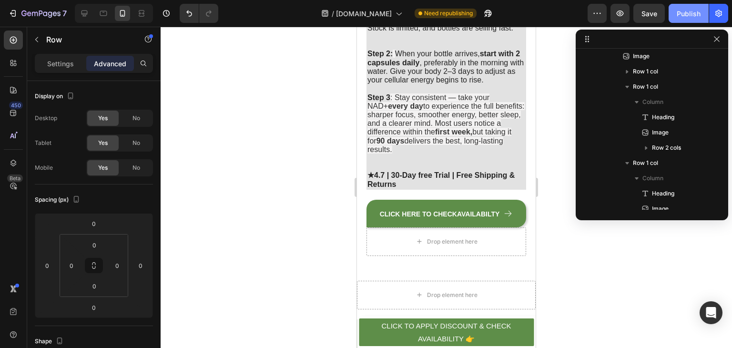
click at [693, 18] on button "Publish" at bounding box center [688, 13] width 40 height 19
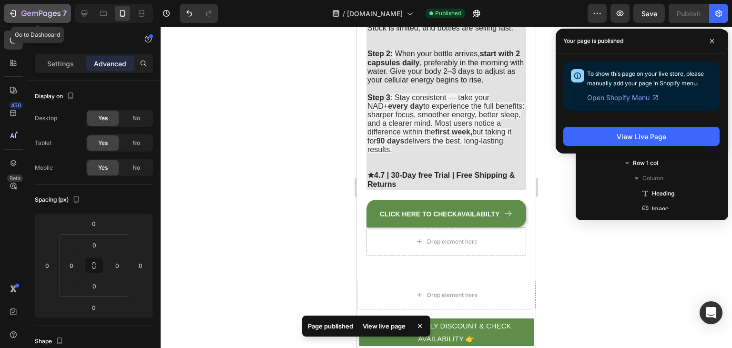
click at [15, 10] on icon "button" at bounding box center [14, 13] width 4 height 7
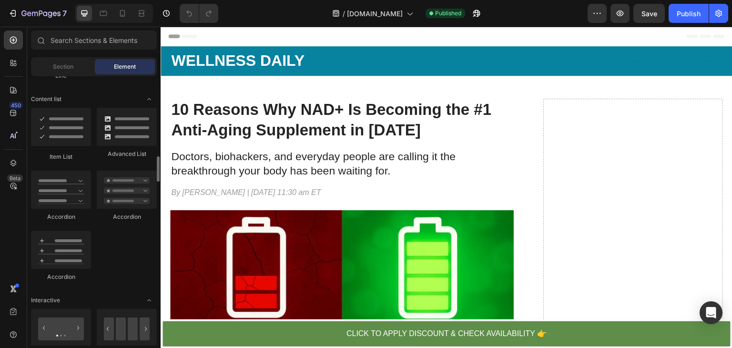
scroll to position [749, 0]
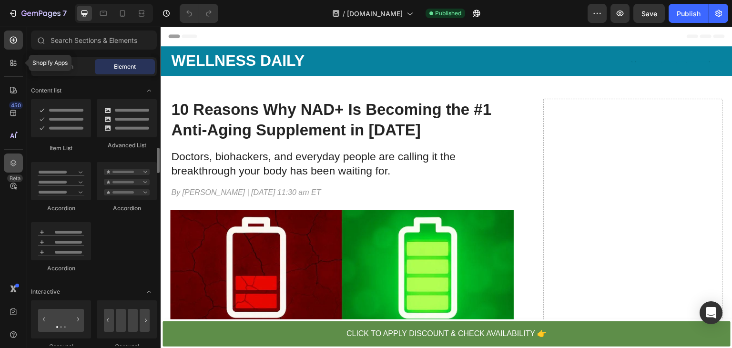
click at [13, 68] on div at bounding box center [13, 62] width 19 height 19
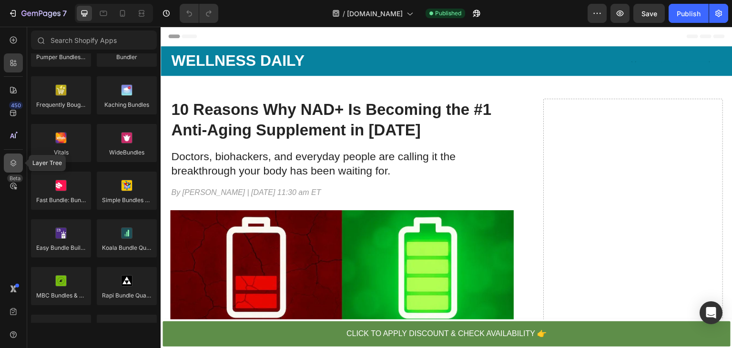
click at [16, 168] on div at bounding box center [13, 162] width 19 height 19
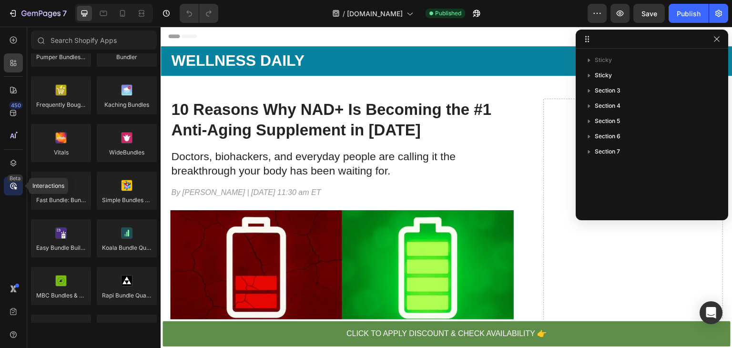
click at [20, 185] on div "Beta" at bounding box center [13, 185] width 19 height 19
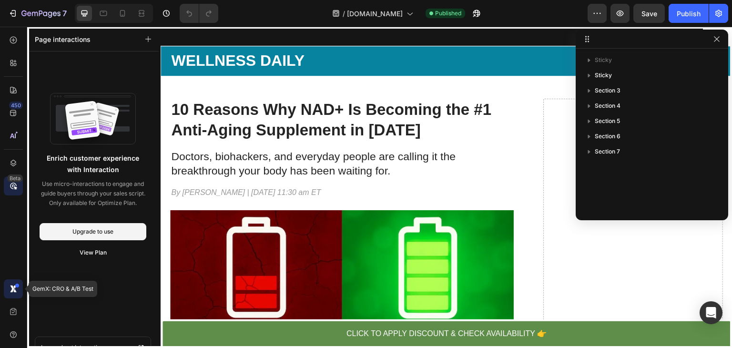
click at [18, 290] on icon at bounding box center [14, 289] width 10 height 10
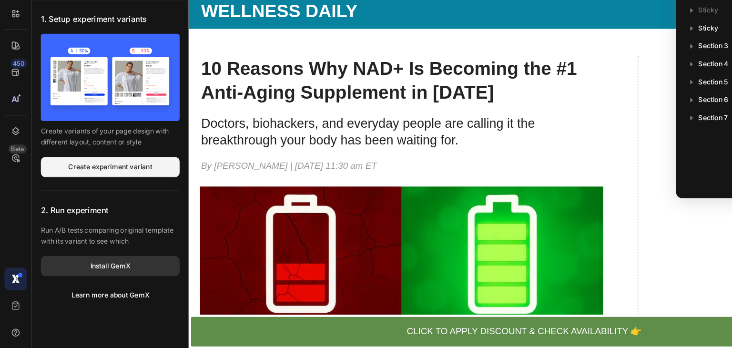
scroll to position [0, 0]
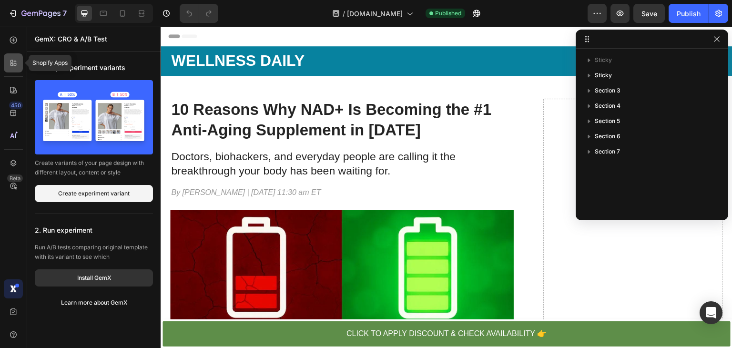
click at [11, 61] on icon at bounding box center [14, 63] width 10 height 10
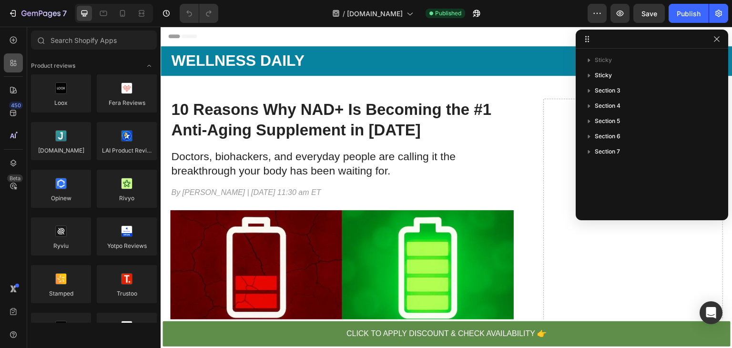
scroll to position [749, 0]
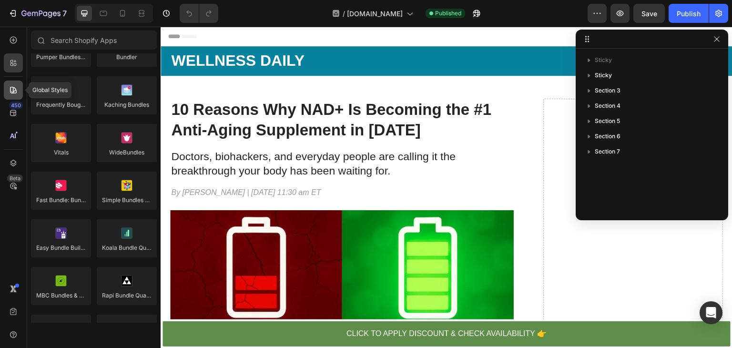
click at [18, 89] on icon at bounding box center [14, 90] width 10 height 10
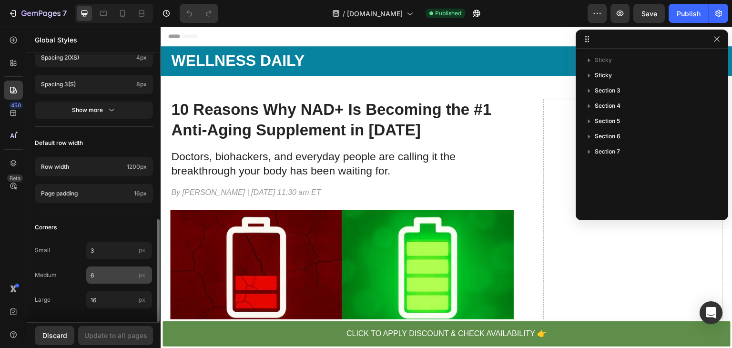
scroll to position [429, 0]
click at [714, 45] on div at bounding box center [651, 39] width 152 height 19
click at [717, 42] on icon "button" at bounding box center [717, 39] width 8 height 8
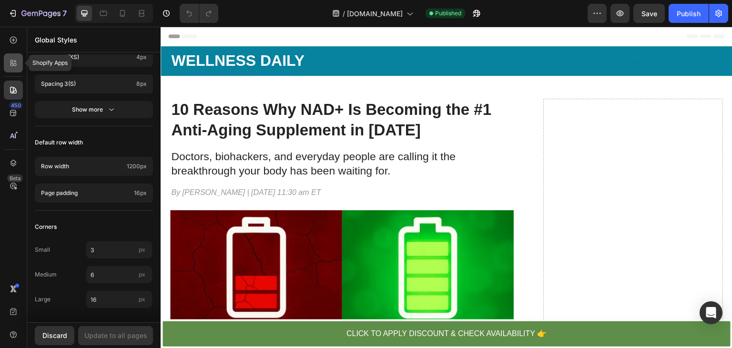
click at [12, 57] on div at bounding box center [13, 62] width 19 height 19
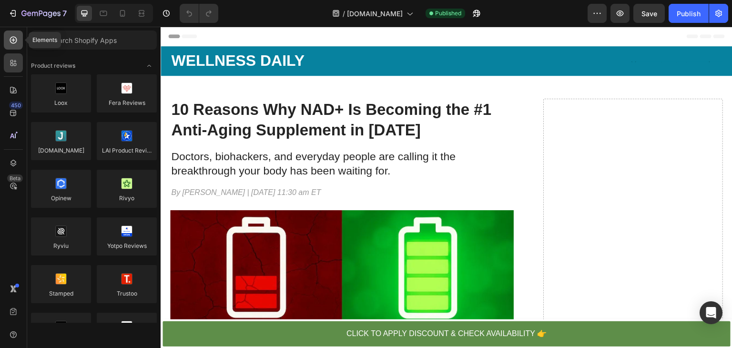
scroll to position [749, 0]
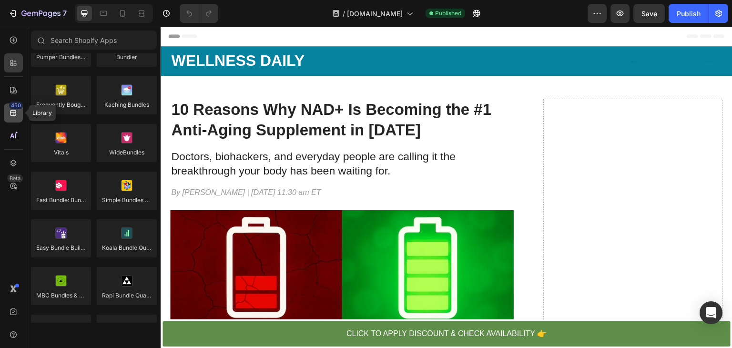
click at [12, 117] on icon at bounding box center [14, 113] width 10 height 10
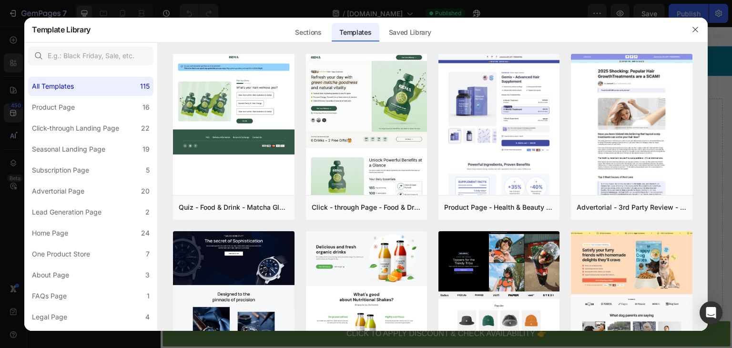
click at [13, 141] on div at bounding box center [366, 174] width 732 height 348
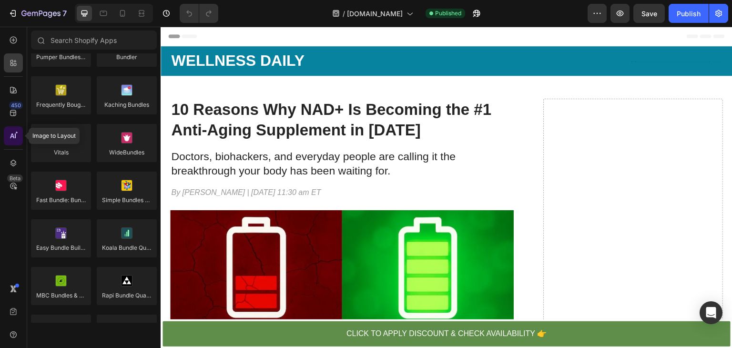
click at [13, 141] on div at bounding box center [13, 135] width 19 height 19
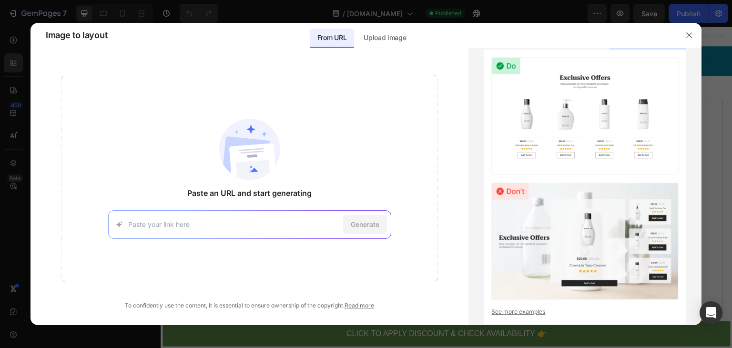
click at [679, 38] on div at bounding box center [688, 35] width 25 height 25
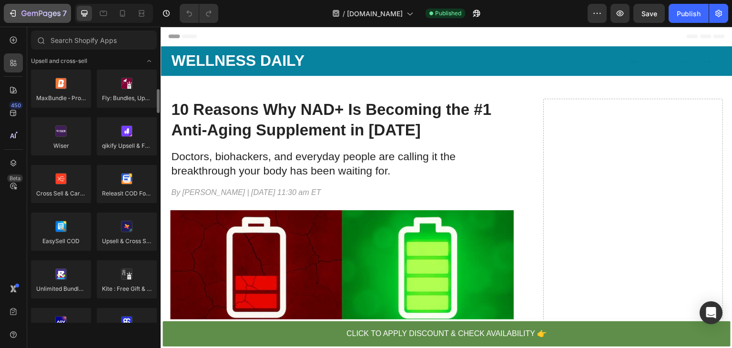
scroll to position [356, 0]
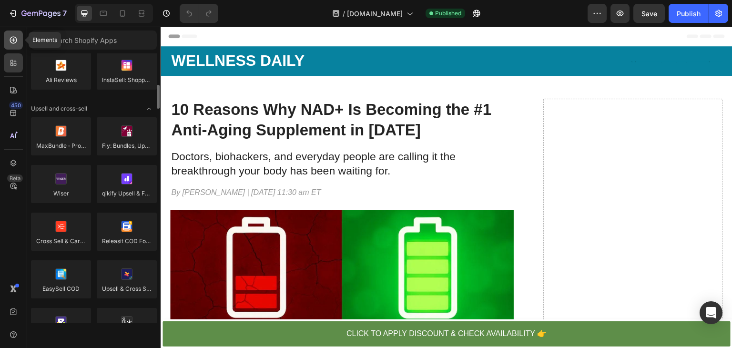
click at [15, 39] on icon at bounding box center [14, 40] width 10 height 10
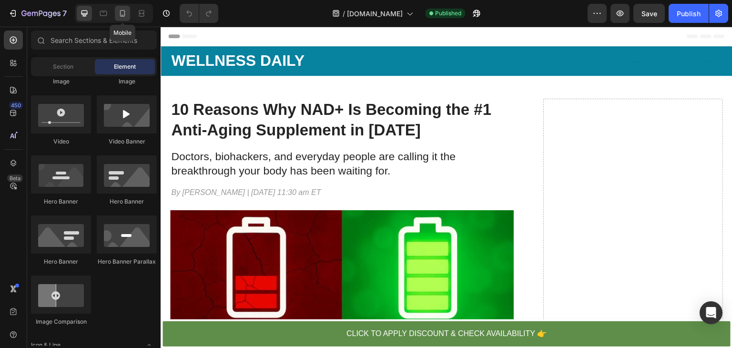
click at [121, 16] on icon at bounding box center [122, 13] width 5 height 7
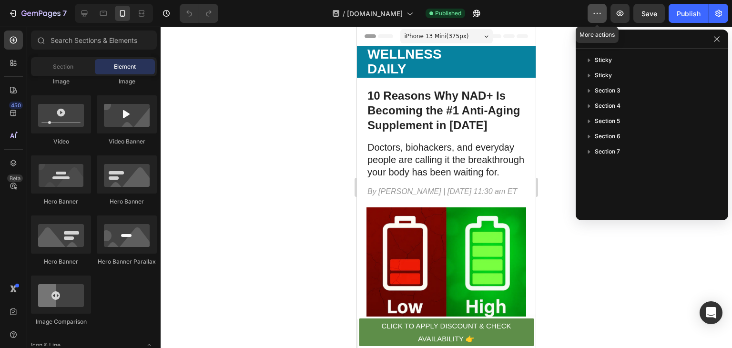
click at [595, 15] on icon "button" at bounding box center [597, 14] width 10 height 10
click at [722, 14] on icon "button" at bounding box center [718, 14] width 10 height 10
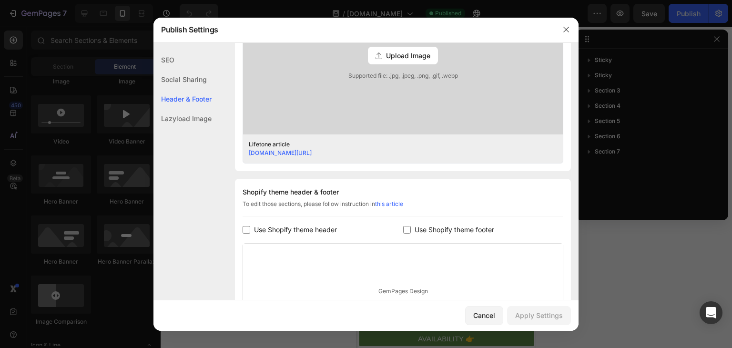
scroll to position [436, 0]
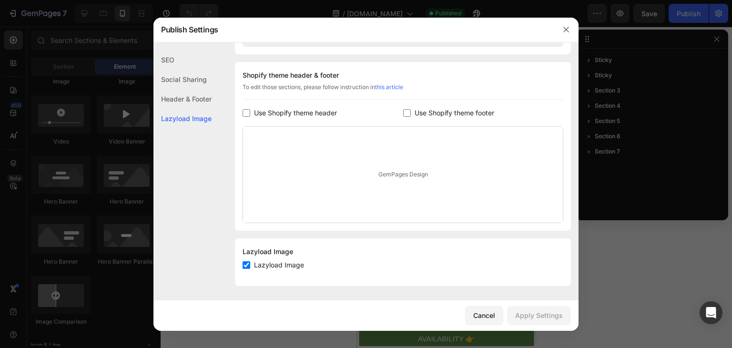
click at [245, 263] on input "checkbox" at bounding box center [246, 265] width 8 height 8
click at [249, 263] on input "checkbox" at bounding box center [246, 265] width 8 height 8
checkbox input "true"
click at [562, 29] on icon "button" at bounding box center [566, 30] width 8 height 8
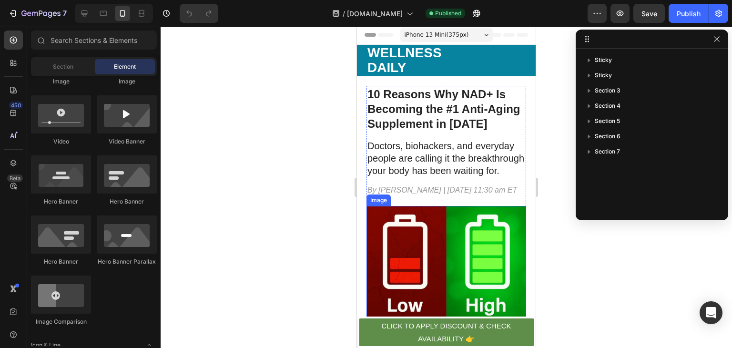
scroll to position [70, 0]
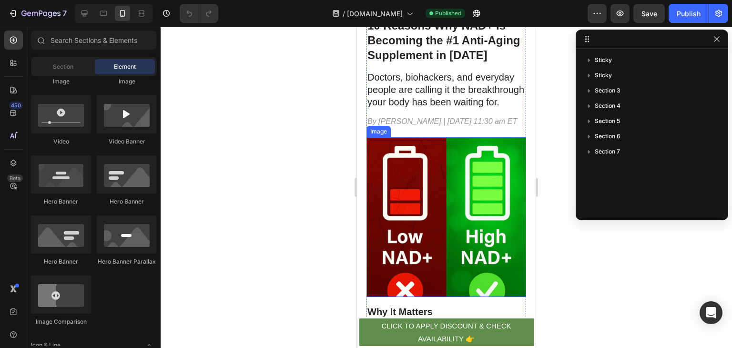
click at [427, 240] on img at bounding box center [446, 217] width 160 height 160
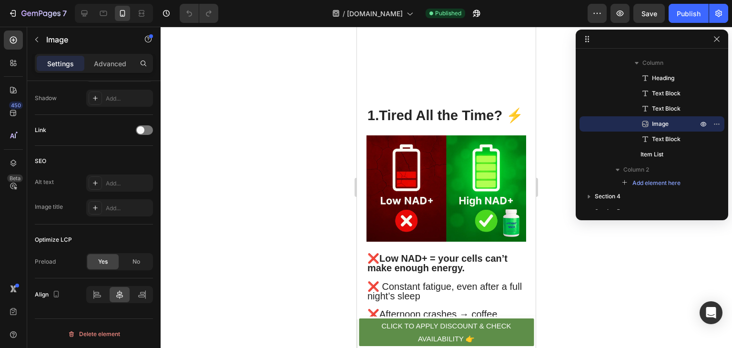
scroll to position [713, 0]
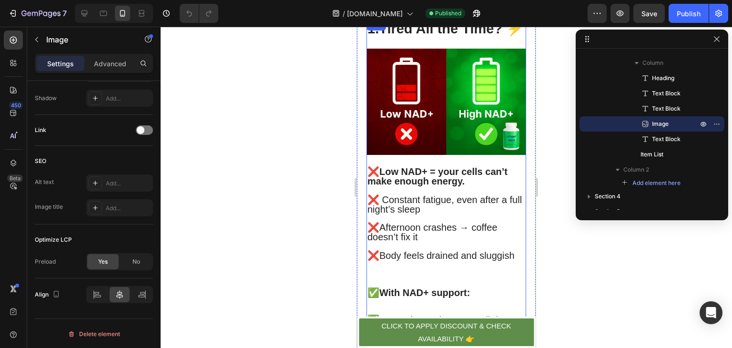
click at [427, 112] on img at bounding box center [446, 102] width 160 height 106
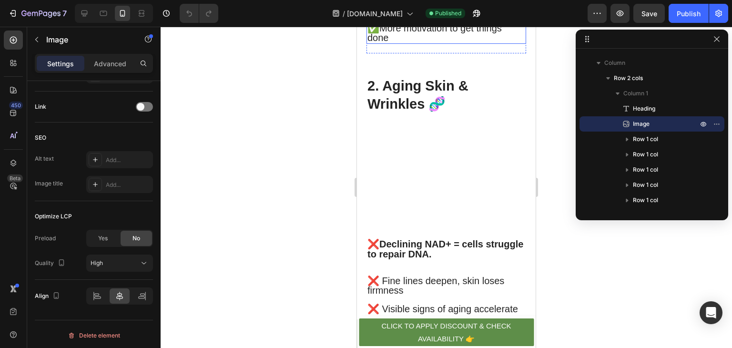
scroll to position [1052, 0]
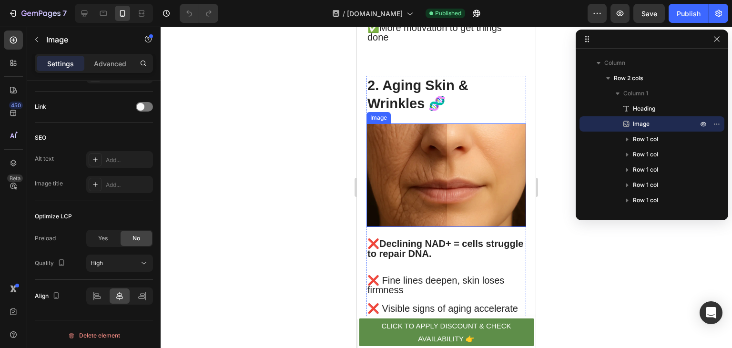
click at [440, 185] on img at bounding box center [446, 175] width 160 height 104
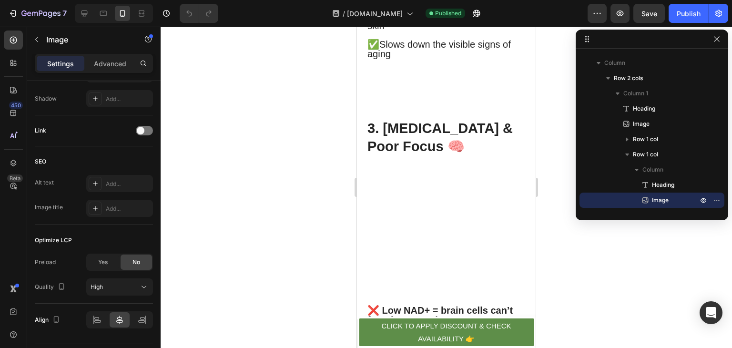
scroll to position [1478, 0]
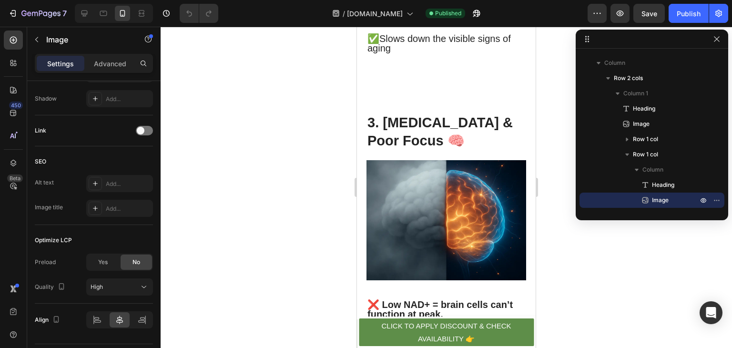
click at [434, 233] on img at bounding box center [446, 220] width 160 height 120
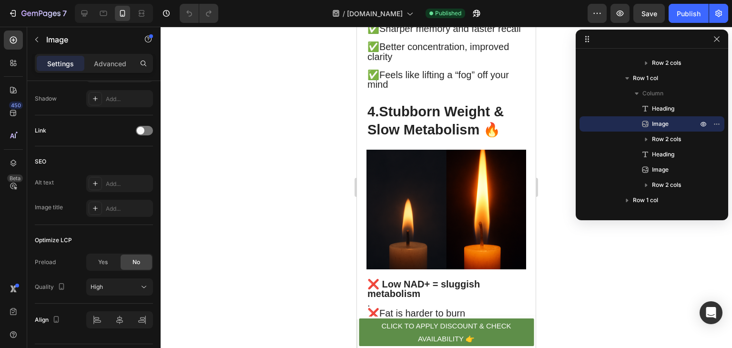
scroll to position [1922, 0]
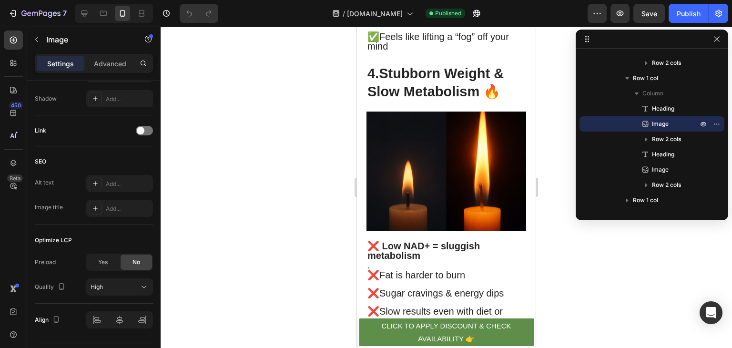
click at [456, 231] on img at bounding box center [446, 171] width 160 height 120
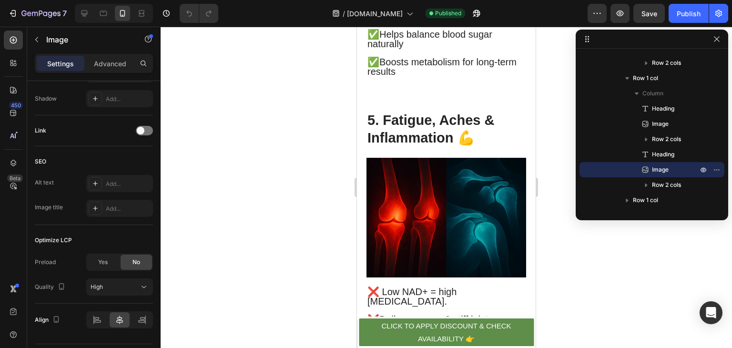
scroll to position [2265, 0]
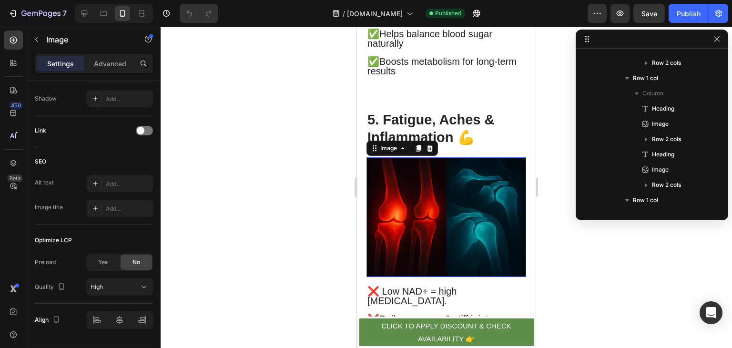
click at [470, 263] on img at bounding box center [446, 217] width 160 height 120
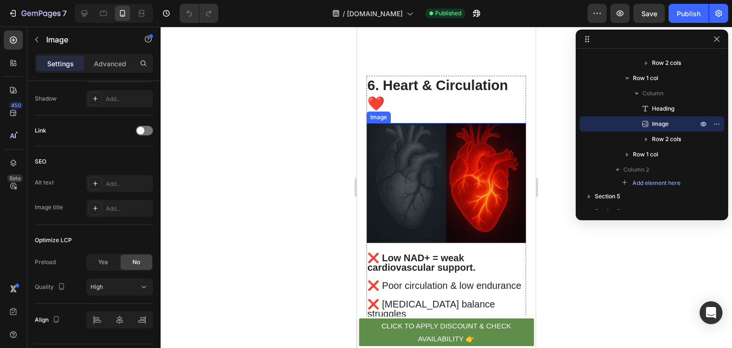
click at [454, 242] on img at bounding box center [446, 183] width 160 height 120
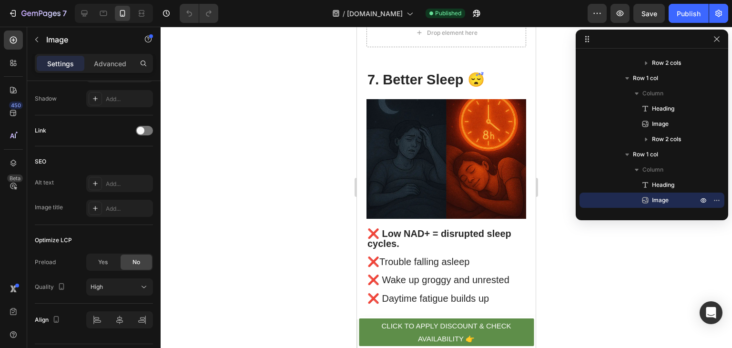
scroll to position [3185, 0]
click at [454, 218] on img at bounding box center [446, 159] width 160 height 120
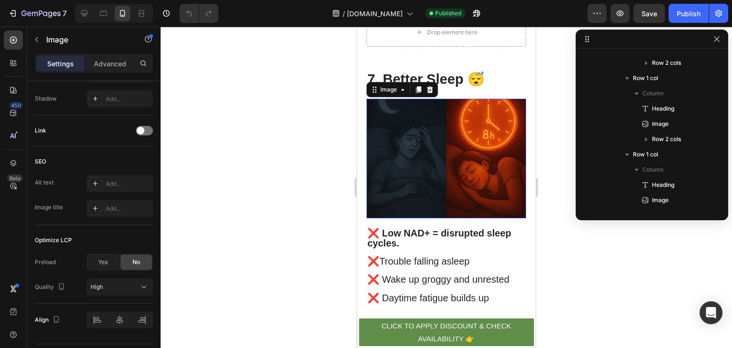
scroll to position [782, 0]
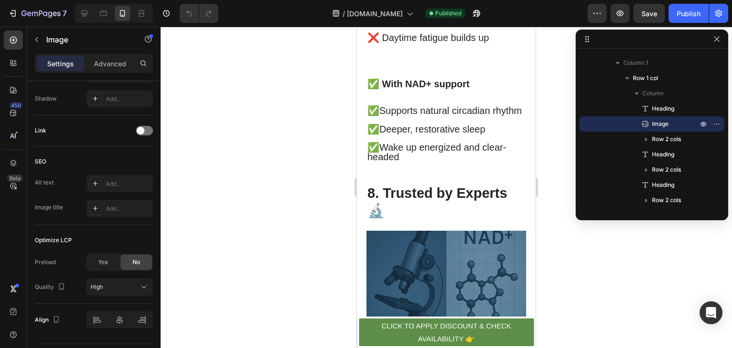
click at [431, 276] on img at bounding box center [446, 291] width 160 height 120
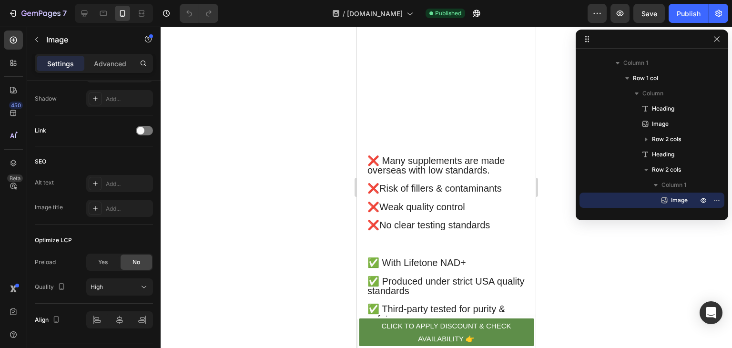
scroll to position [4018, 0]
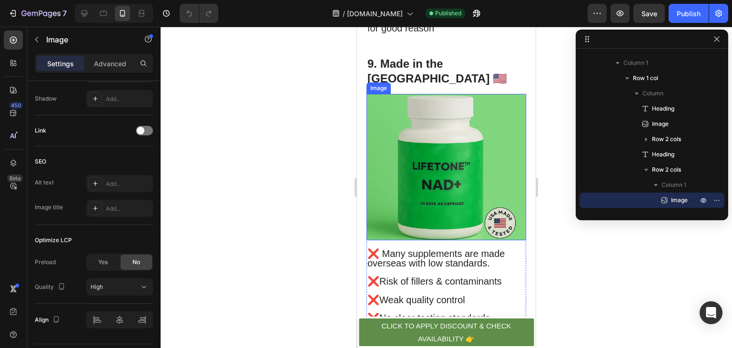
click at [424, 180] on img at bounding box center [446, 167] width 160 height 146
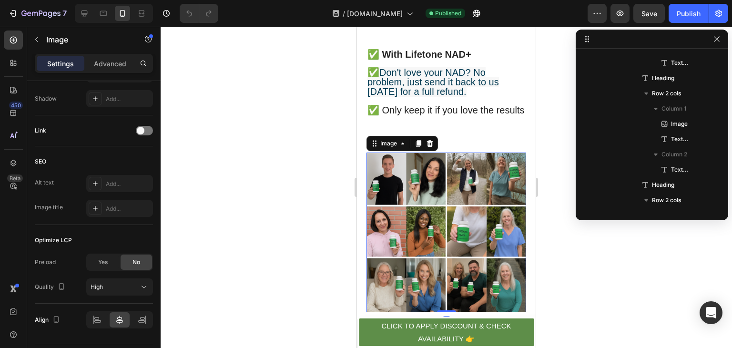
scroll to position [1117, 0]
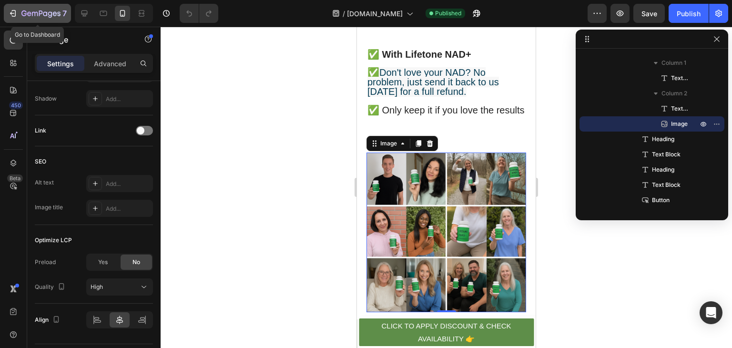
click at [10, 11] on icon "button" at bounding box center [13, 14] width 10 height 10
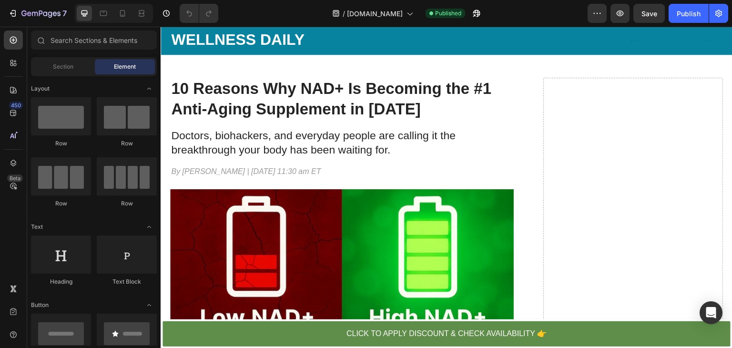
scroll to position [21, 0]
click at [357, 221] on img at bounding box center [341, 284] width 343 height 191
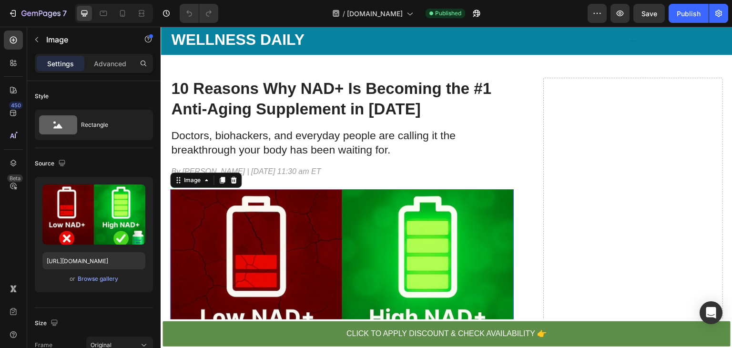
scroll to position [118, 0]
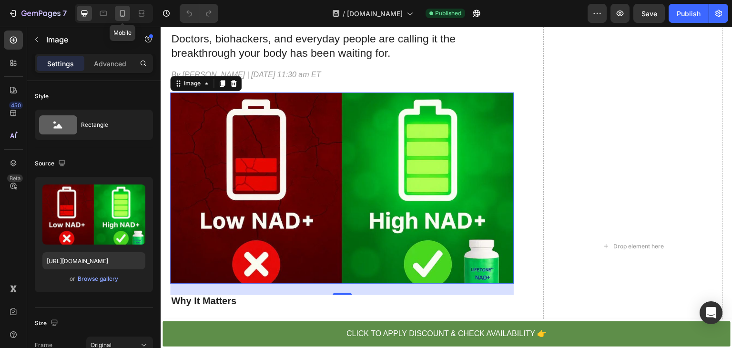
click at [120, 14] on icon at bounding box center [123, 14] width 10 height 10
type input "[URL][DOMAIN_NAME]"
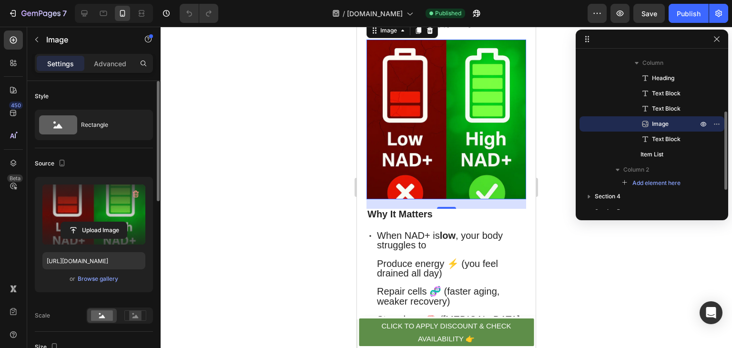
scroll to position [169, 0]
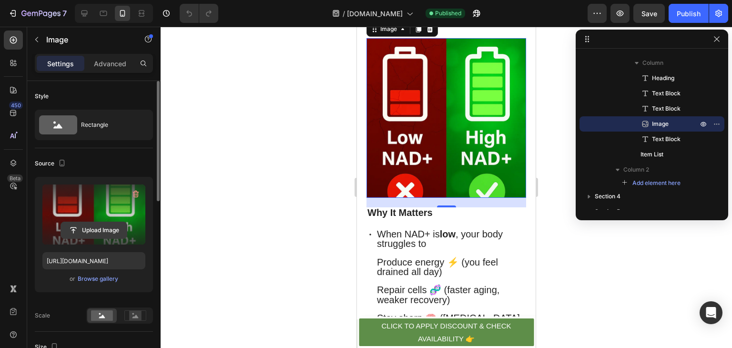
click at [92, 230] on input "file" at bounding box center [94, 230] width 66 height 16
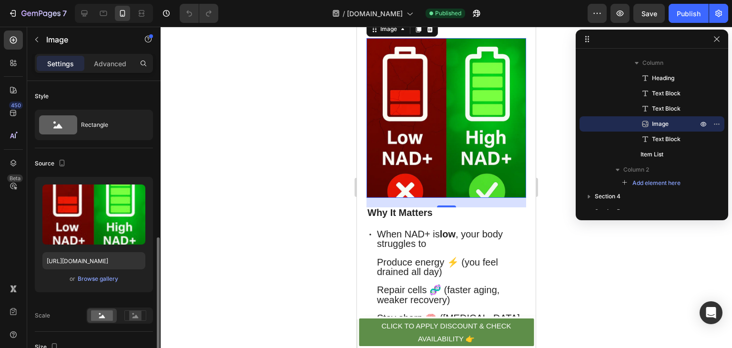
scroll to position [117, 0]
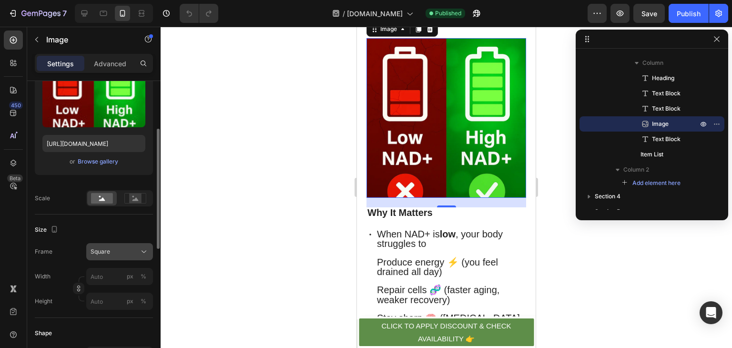
click at [111, 256] on button "Square" at bounding box center [119, 251] width 67 height 17
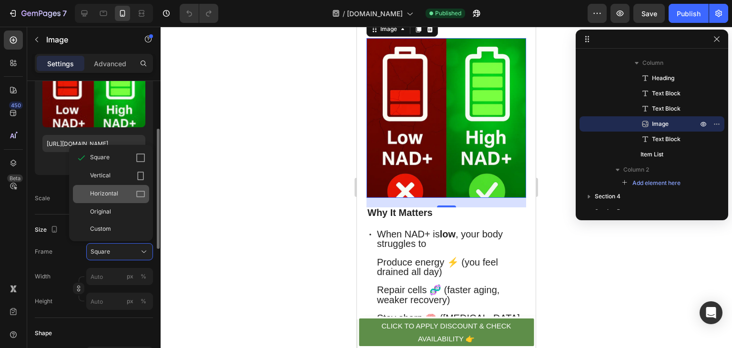
click at [104, 195] on span "Horizontal" at bounding box center [104, 194] width 28 height 10
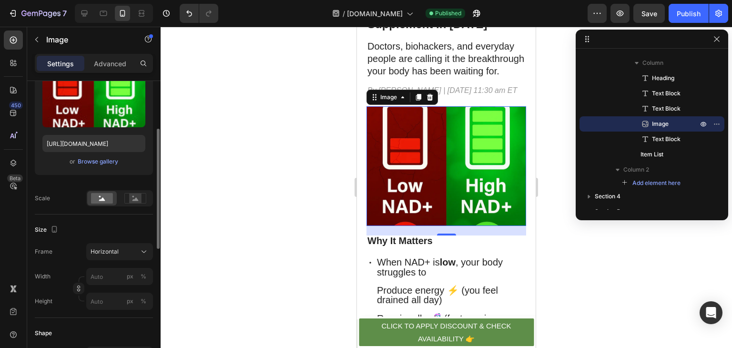
scroll to position [91, 0]
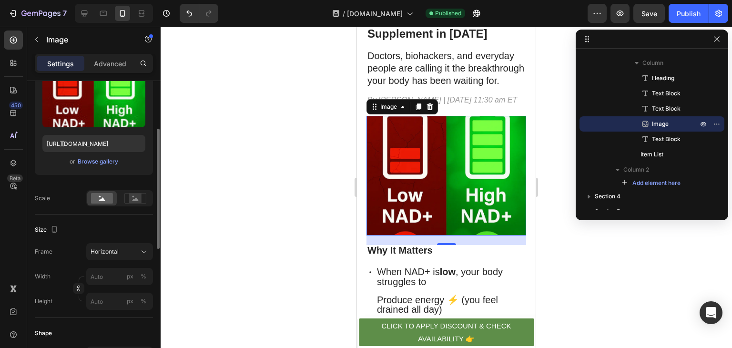
click at [445, 245] on div "24" at bounding box center [446, 240] width 160 height 10
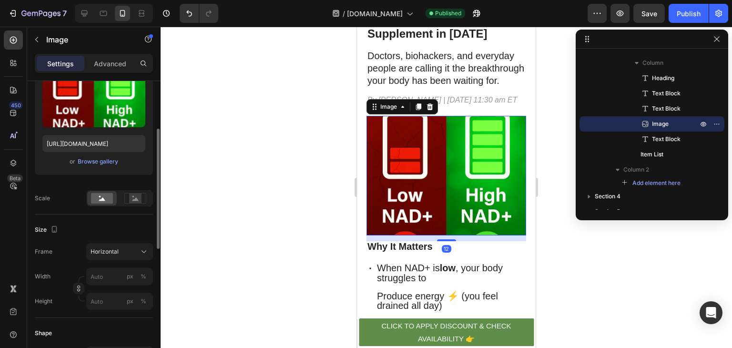
drag, startPoint x: 445, startPoint y: 260, endPoint x: 468, endPoint y: 256, distance: 22.7
click at [447, 241] on div at bounding box center [446, 240] width 19 height 2
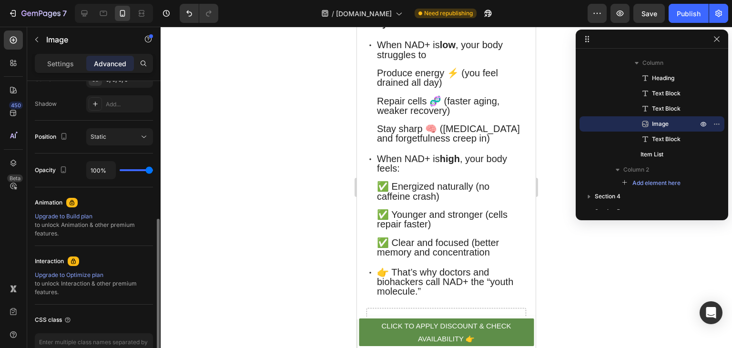
scroll to position [309, 0]
click at [70, 60] on p "Settings" at bounding box center [60, 64] width 27 height 10
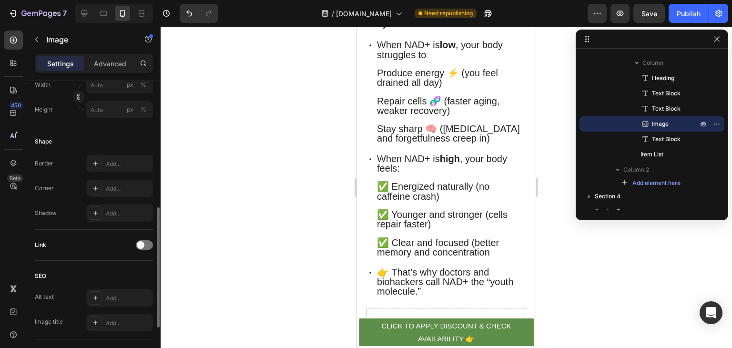
scroll to position [225, 0]
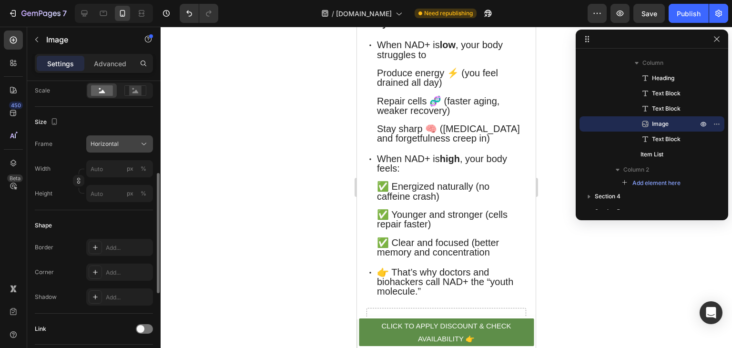
click at [112, 148] on div "Horizontal" at bounding box center [119, 144] width 58 height 10
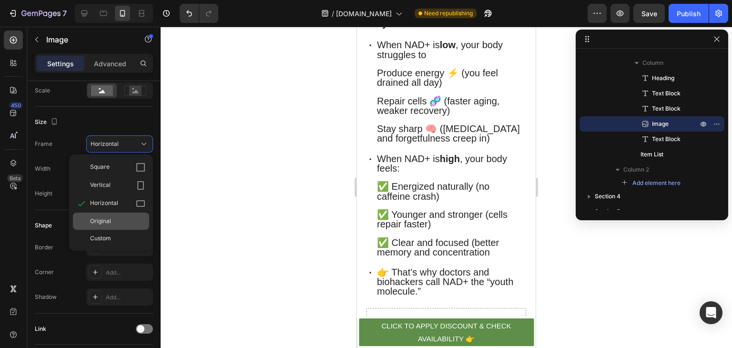
click at [103, 220] on span "Original" at bounding box center [100, 221] width 21 height 9
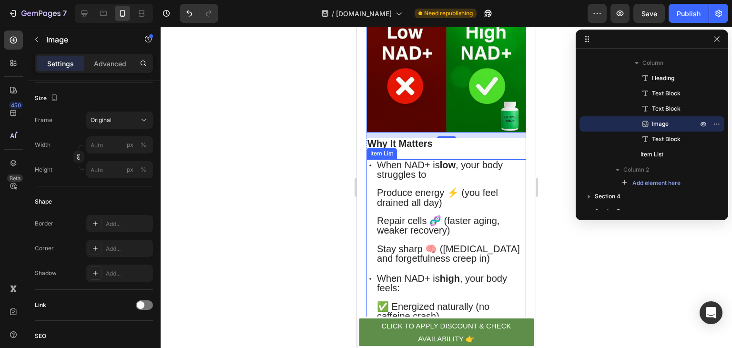
scroll to position [204, 0]
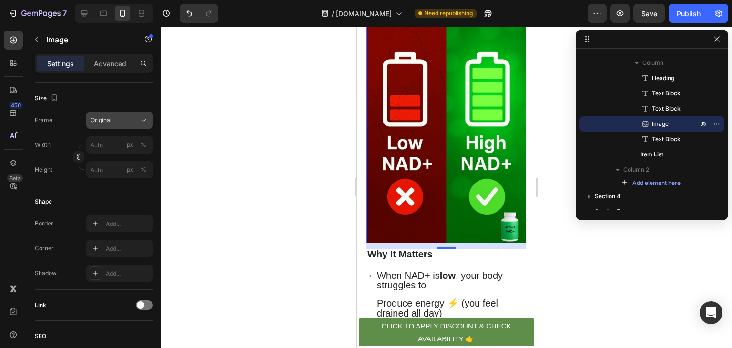
click at [131, 121] on div "Original" at bounding box center [113, 120] width 47 height 9
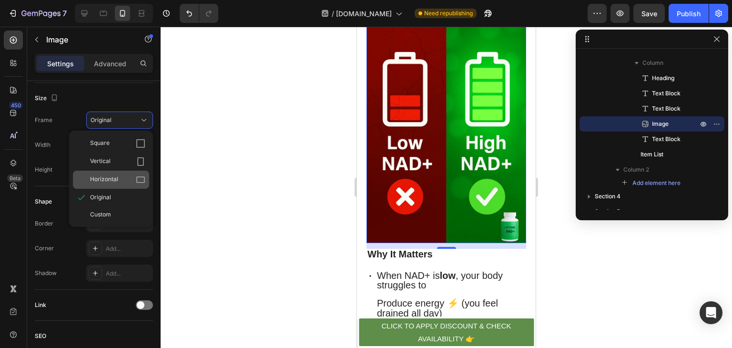
click at [127, 179] on div "Horizontal" at bounding box center [117, 180] width 55 height 10
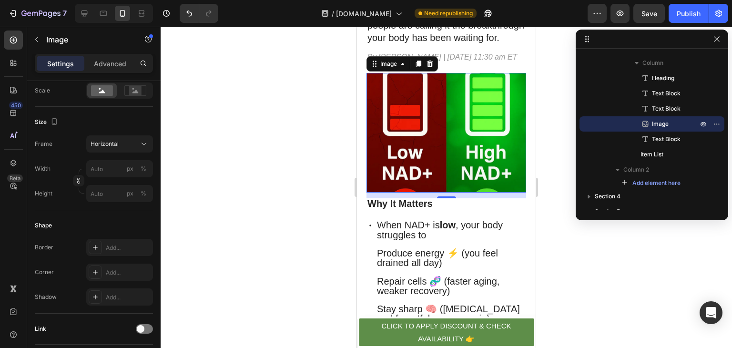
scroll to position [131, 0]
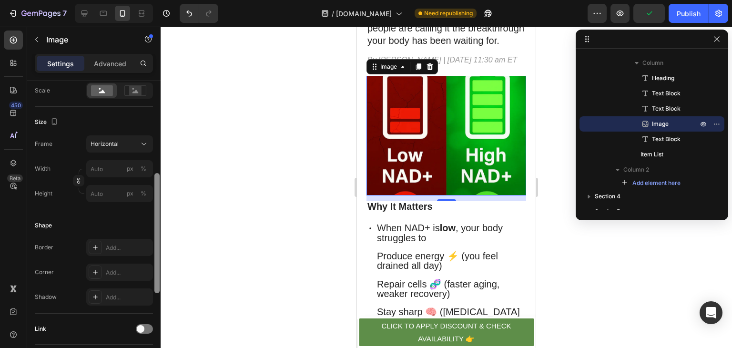
click at [154, 125] on div at bounding box center [156, 228] width 7 height 294
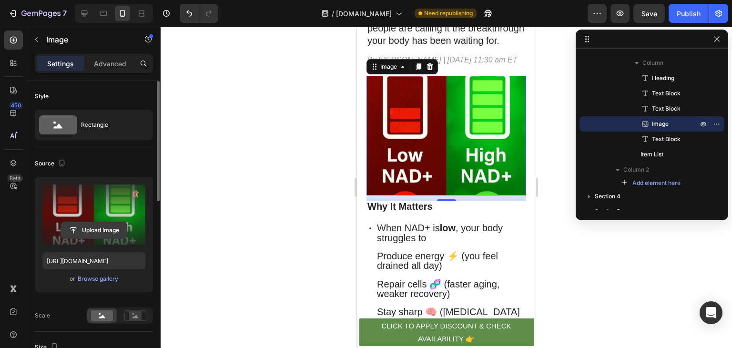
click at [100, 227] on input "file" at bounding box center [94, 230] width 66 height 16
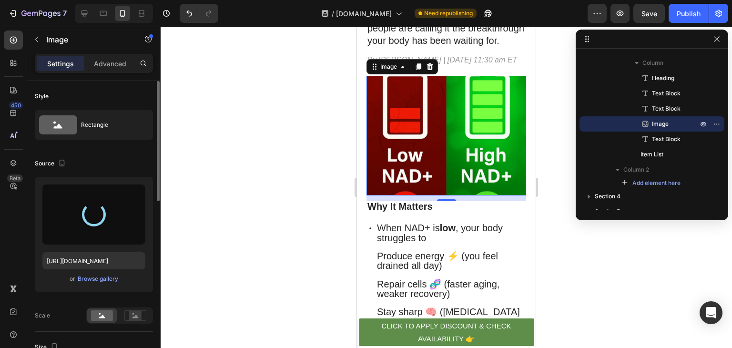
type input "[URL][DOMAIN_NAME]"
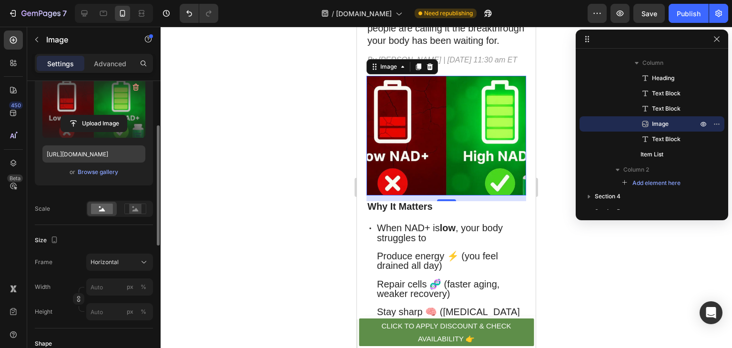
scroll to position [107, 0]
click at [107, 257] on span "Horizontal" at bounding box center [104, 261] width 28 height 9
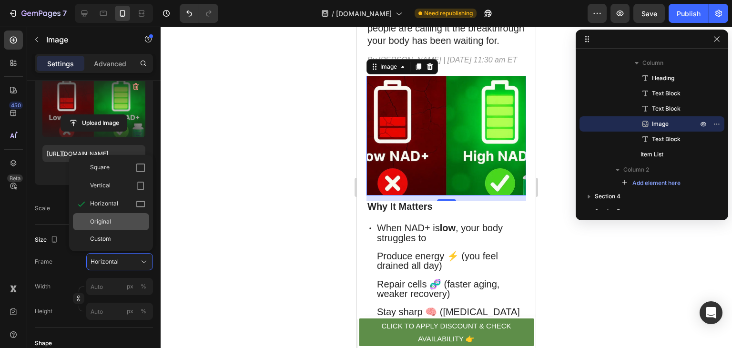
click at [122, 226] on div "Original" at bounding box center [111, 221] width 76 height 17
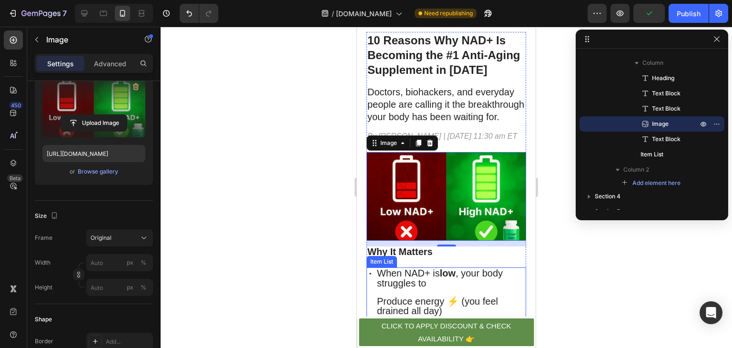
scroll to position [51, 0]
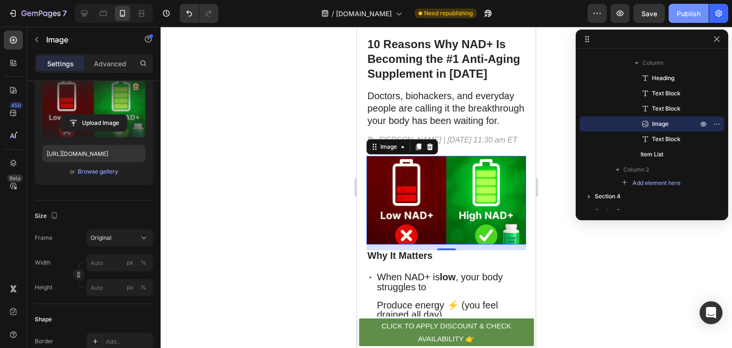
click at [691, 16] on div "Publish" at bounding box center [688, 14] width 24 height 10
click at [126, 233] on div "Original" at bounding box center [119, 238] width 58 height 10
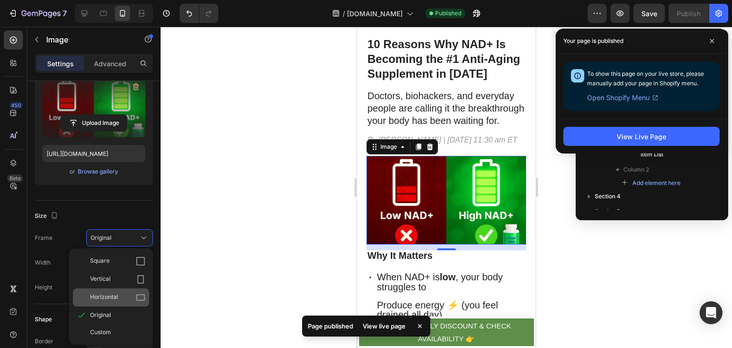
click at [111, 296] on span "Horizontal" at bounding box center [104, 297] width 28 height 10
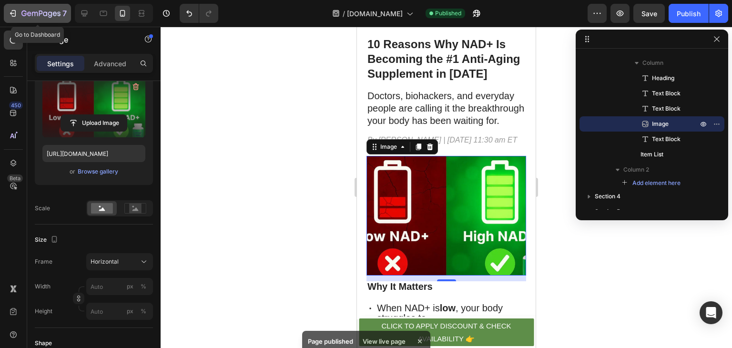
click at [23, 11] on icon "button" at bounding box center [23, 13] width 5 height 6
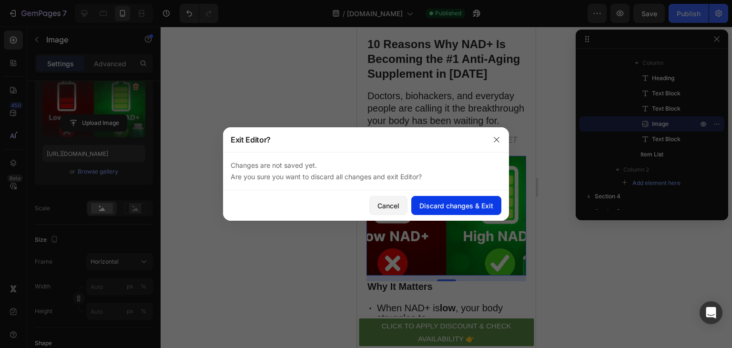
click at [436, 205] on div "Discard changes & Exit" at bounding box center [456, 206] width 74 height 10
